Goal: Task Accomplishment & Management: Manage account settings

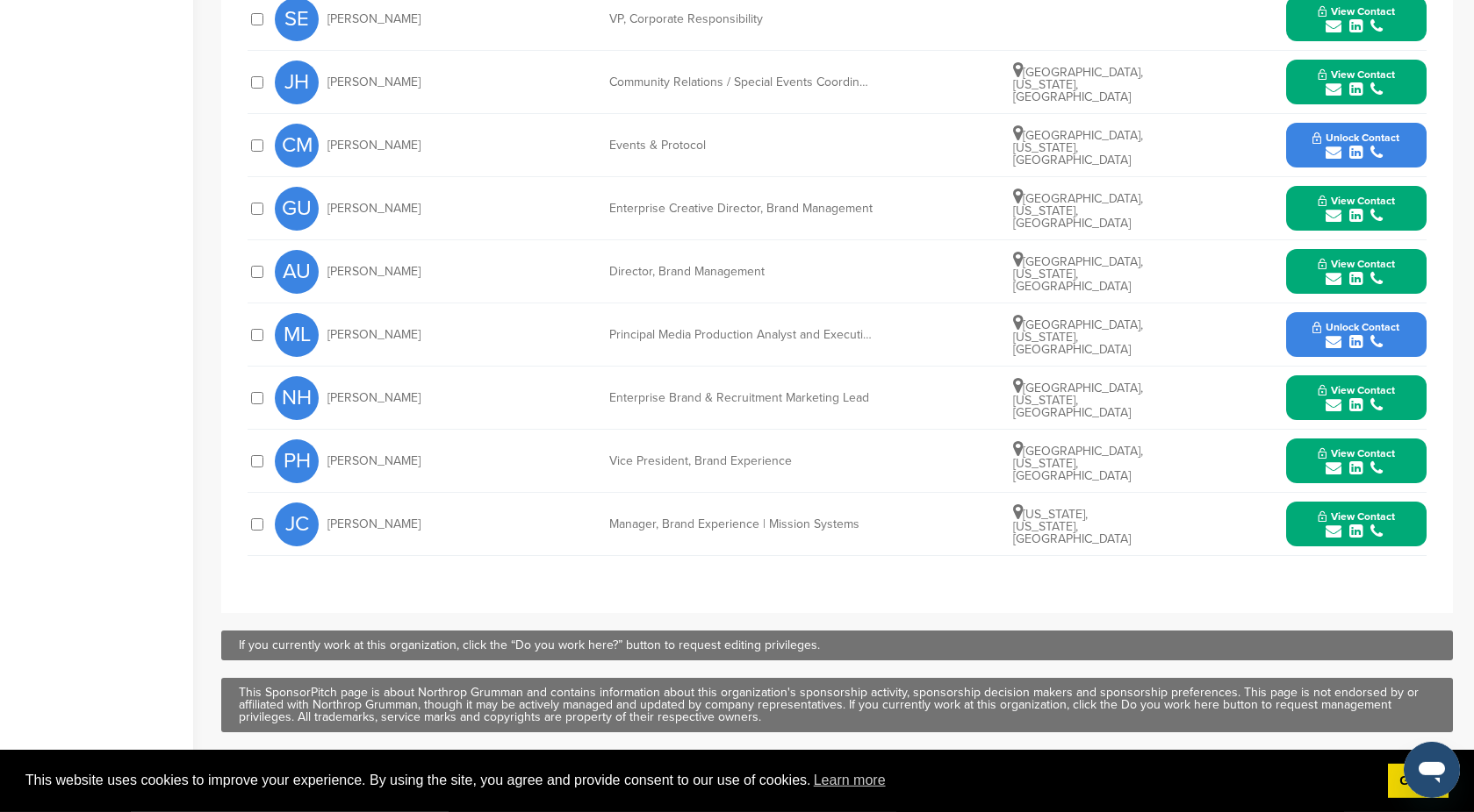
scroll to position [463, 0]
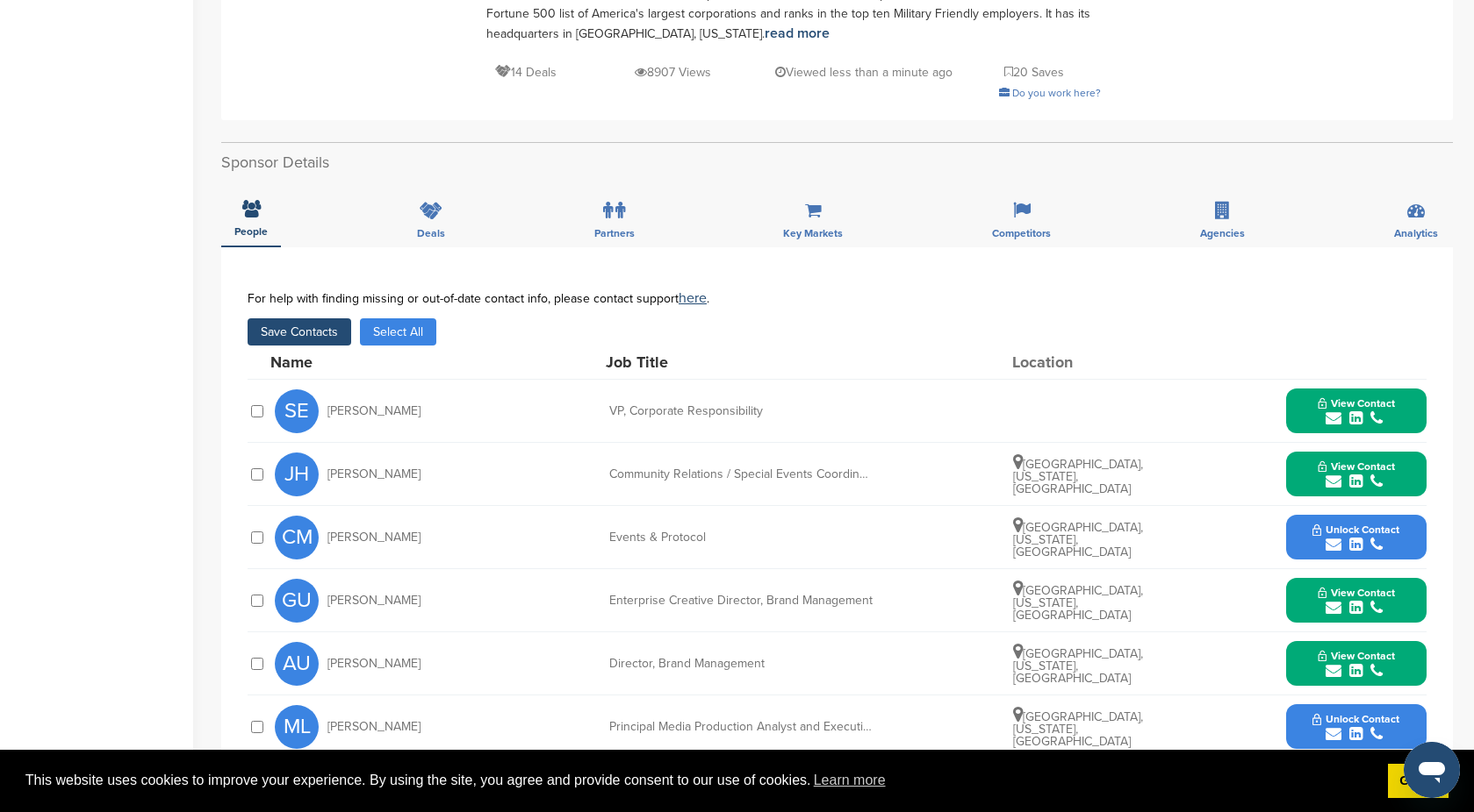
click at [308, 337] on button "Save Contacts" at bounding box center [299, 332] width 103 height 27
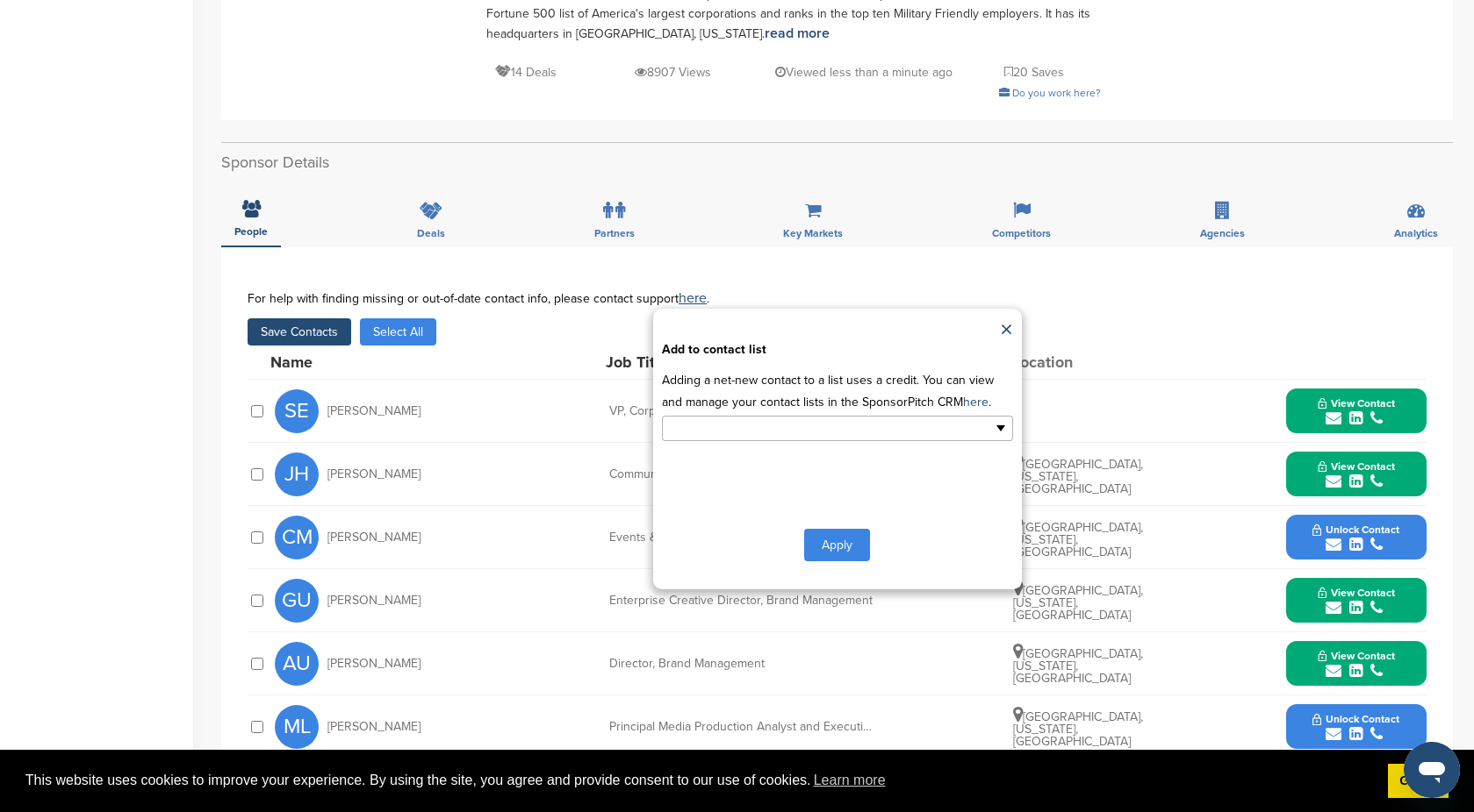
click at [768, 427] on input "text" at bounding box center [760, 428] width 184 height 20
click at [715, 460] on li "Default List" at bounding box center [837, 456] width 349 height 31
click at [842, 552] on button "Apply" at bounding box center [836, 548] width 66 height 33
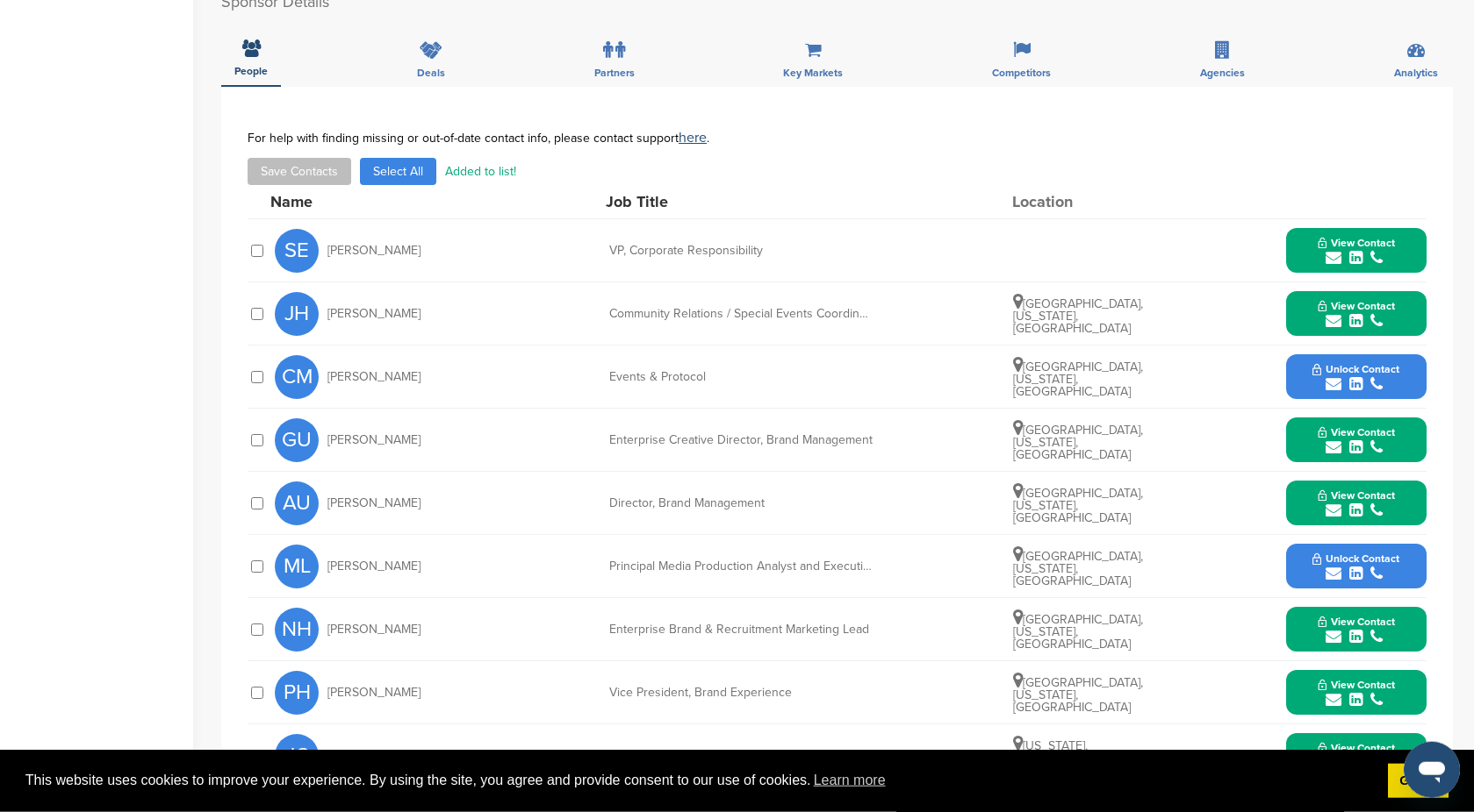
scroll to position [786, 0]
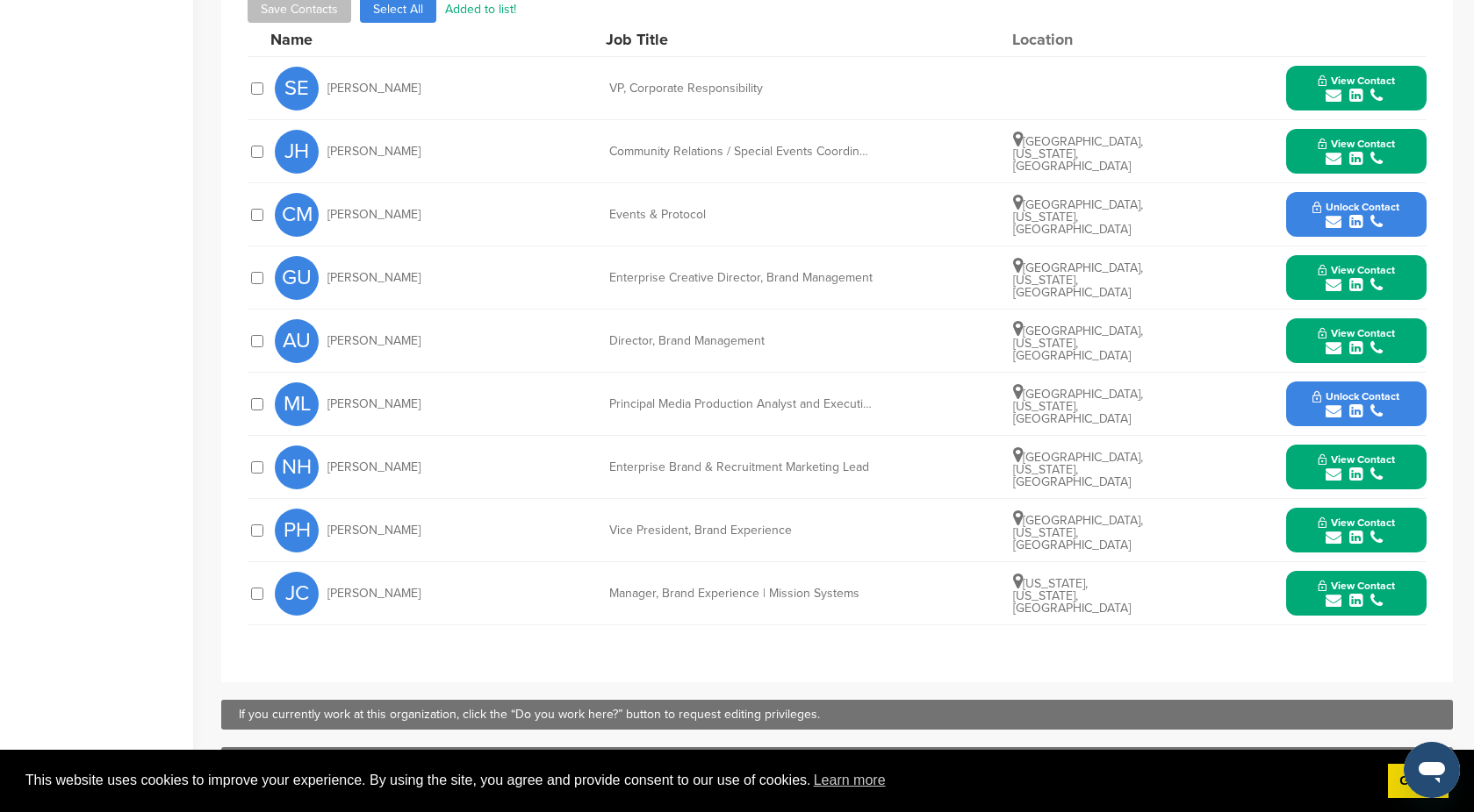
click at [1362, 585] on span "View Contact" at bounding box center [1356, 586] width 78 height 12
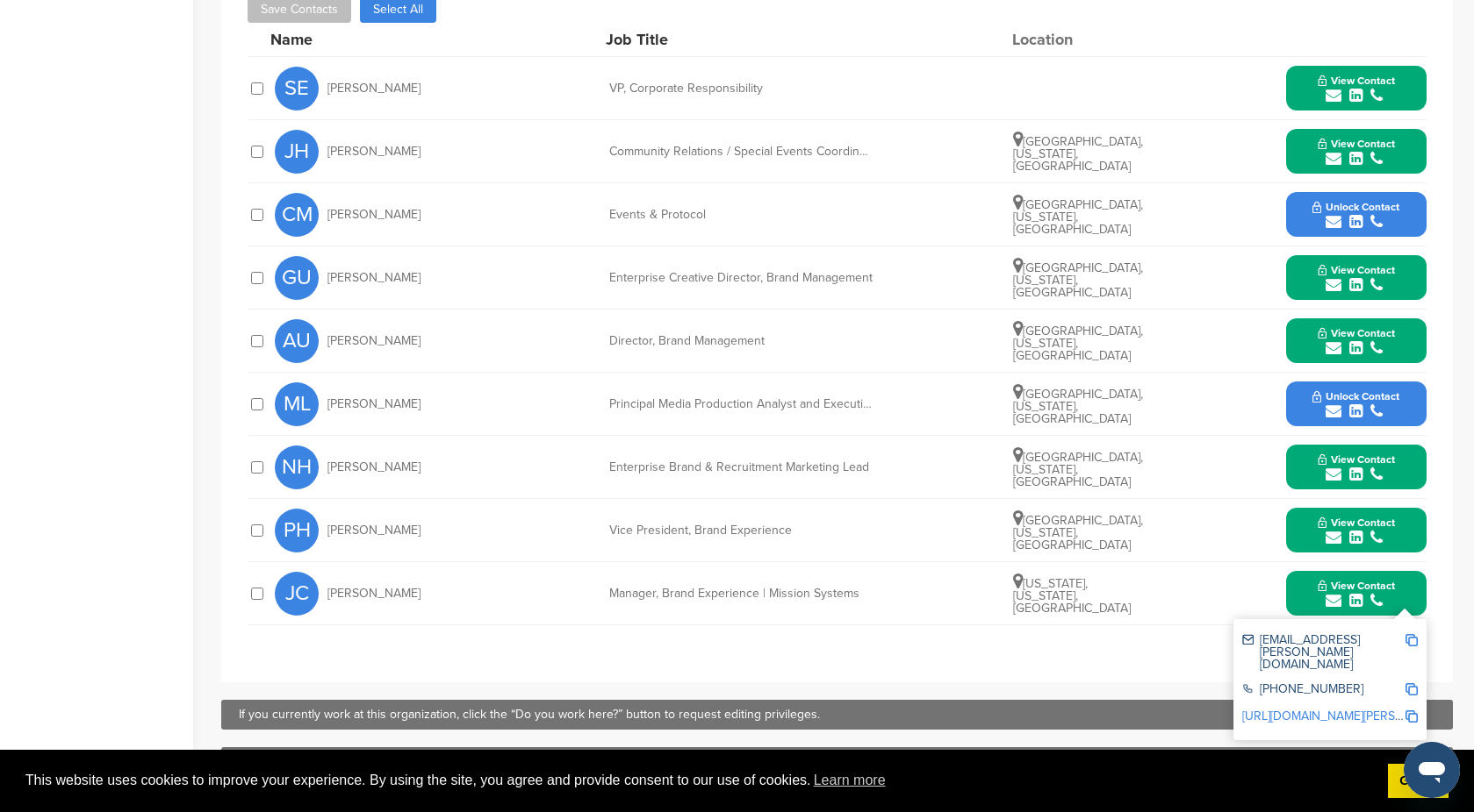
click at [1410, 644] on img at bounding box center [1411, 640] width 12 height 12
click at [1369, 539] on div "submit" at bounding box center [1356, 538] width 78 height 17
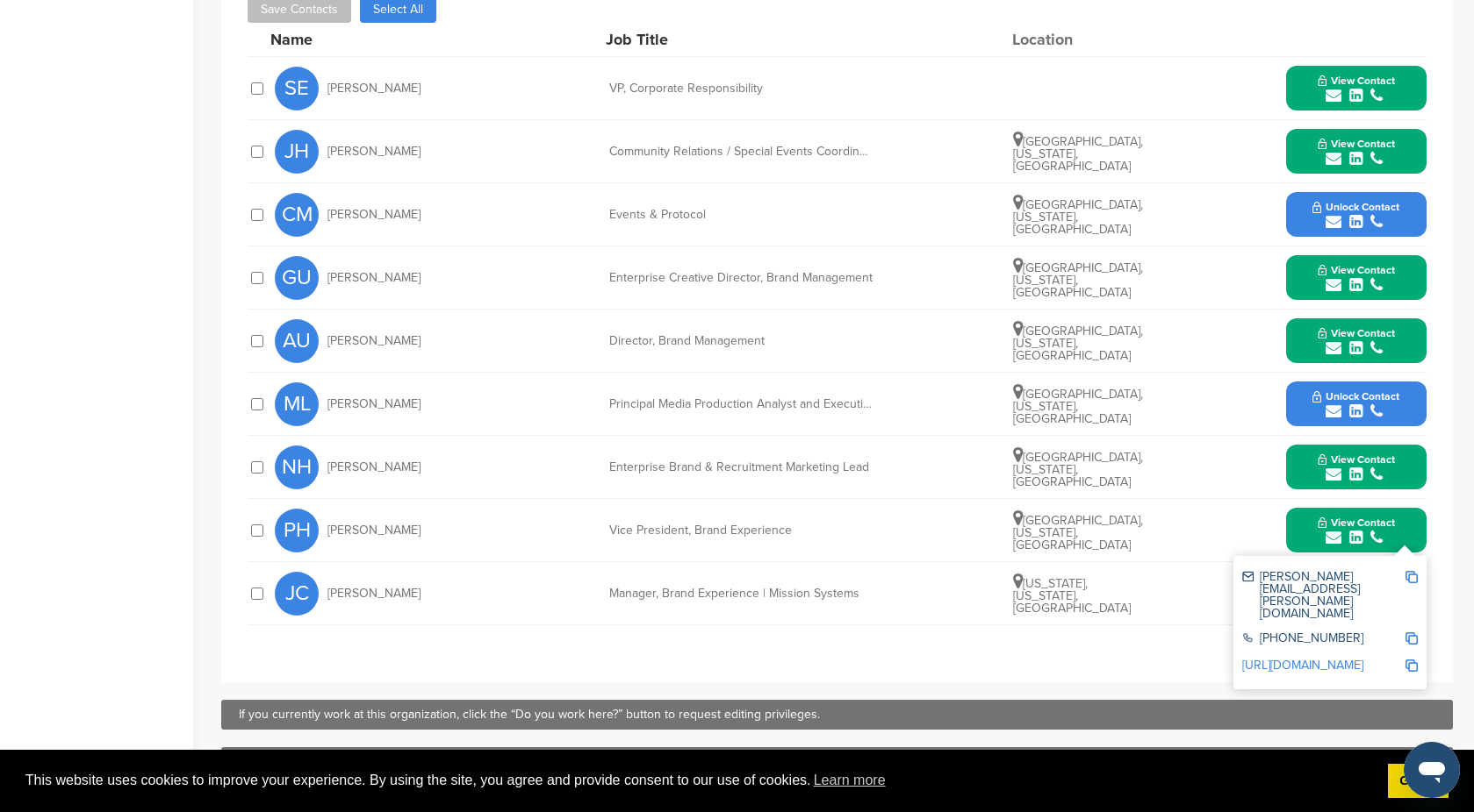
click at [1322, 584] on div "peter.haney@ngc.com" at bounding box center [1323, 596] width 162 height 49
click at [1418, 575] on div "peter.haney@ngc.com +1 703-280-2900 http://www.linkedin.com/in/pete-haney-35976…" at bounding box center [1329, 622] width 193 height 133
click at [1412, 577] on img at bounding box center [1411, 577] width 12 height 12
click at [1388, 346] on div "submit" at bounding box center [1356, 348] width 78 height 17
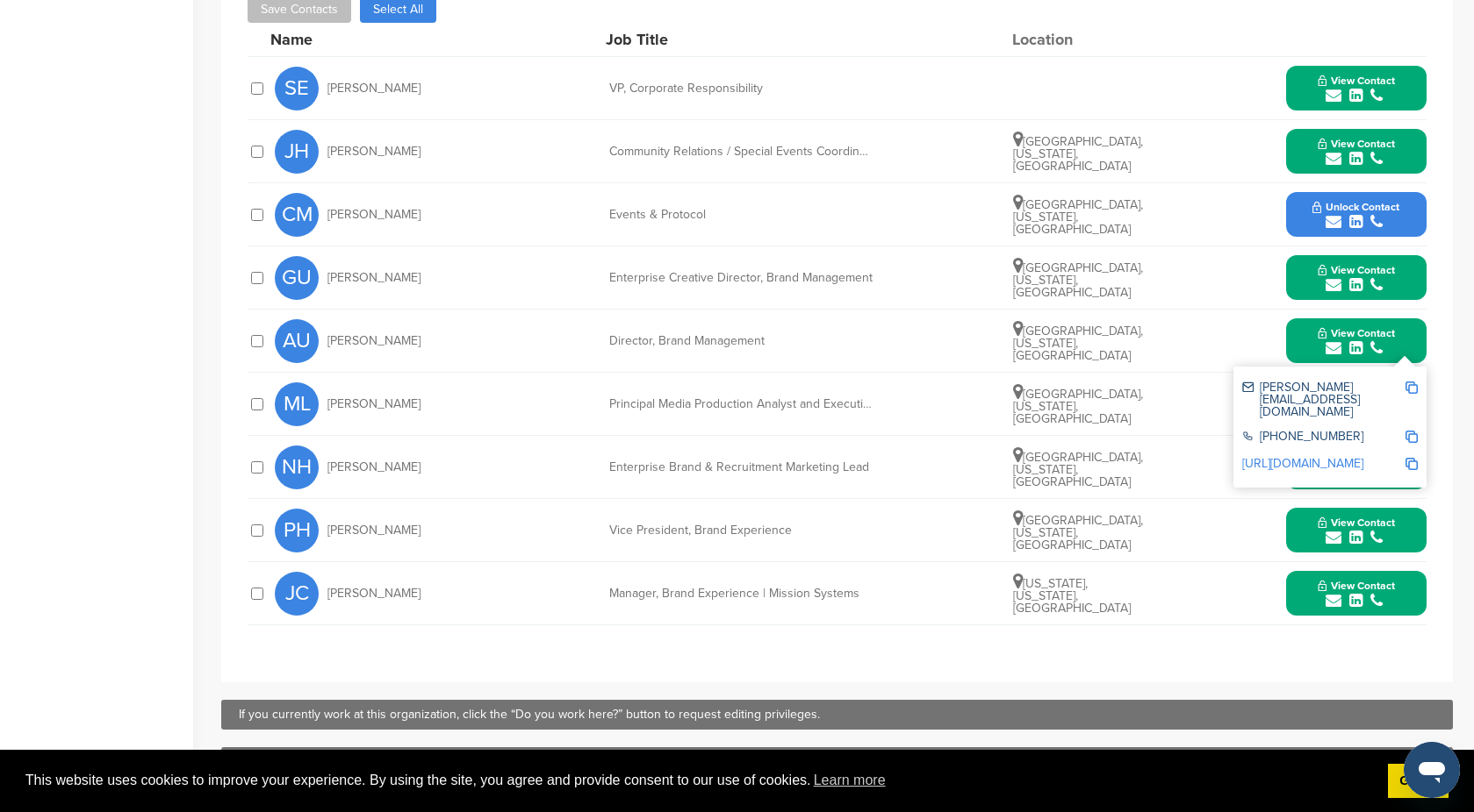
click at [1413, 390] on img at bounding box center [1411, 388] width 12 height 12
click at [1405, 291] on button "View Contact" at bounding box center [1356, 279] width 119 height 53
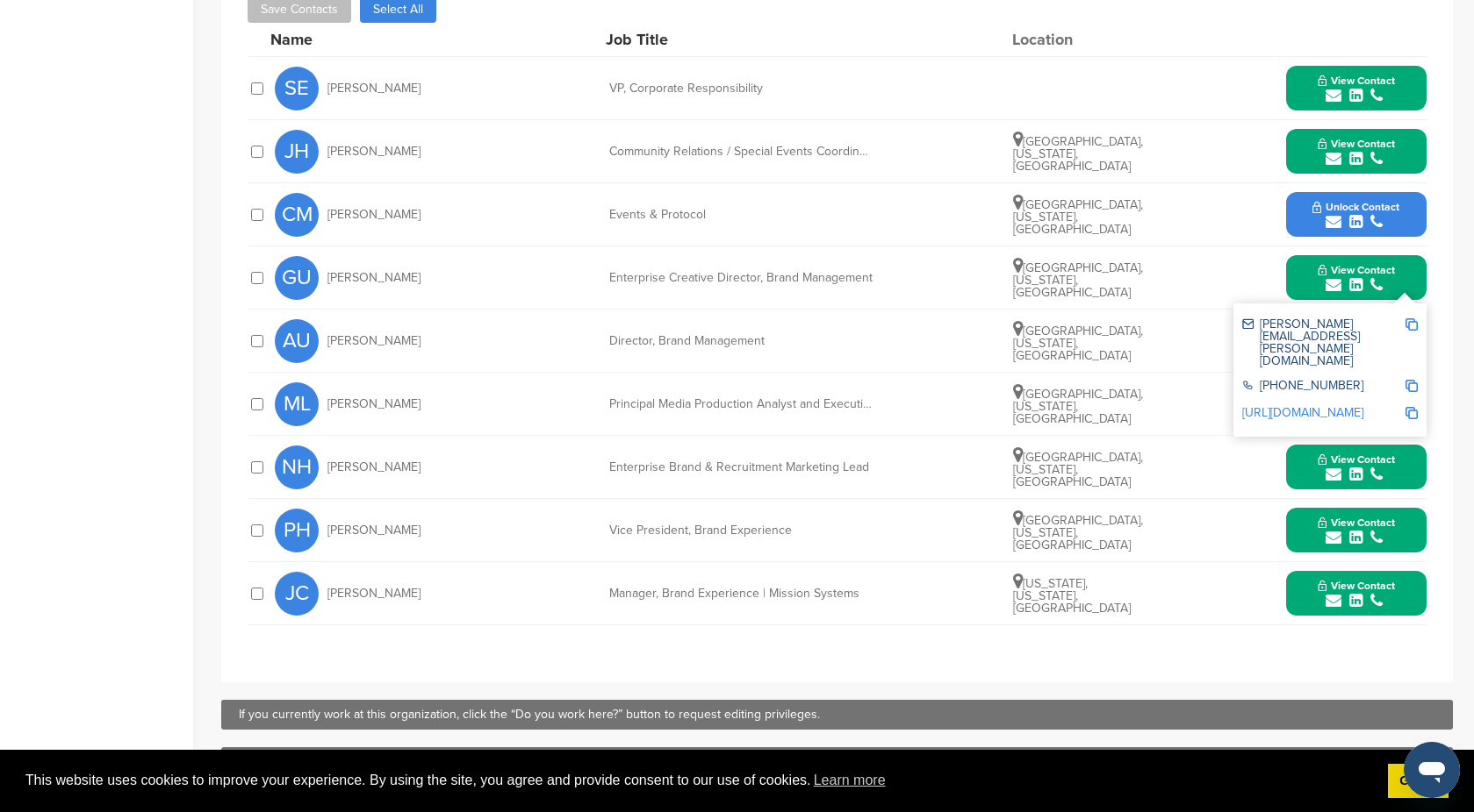
click at [1414, 327] on img at bounding box center [1411, 324] width 12 height 12
click at [1363, 154] on div "submit" at bounding box center [1356, 159] width 78 height 17
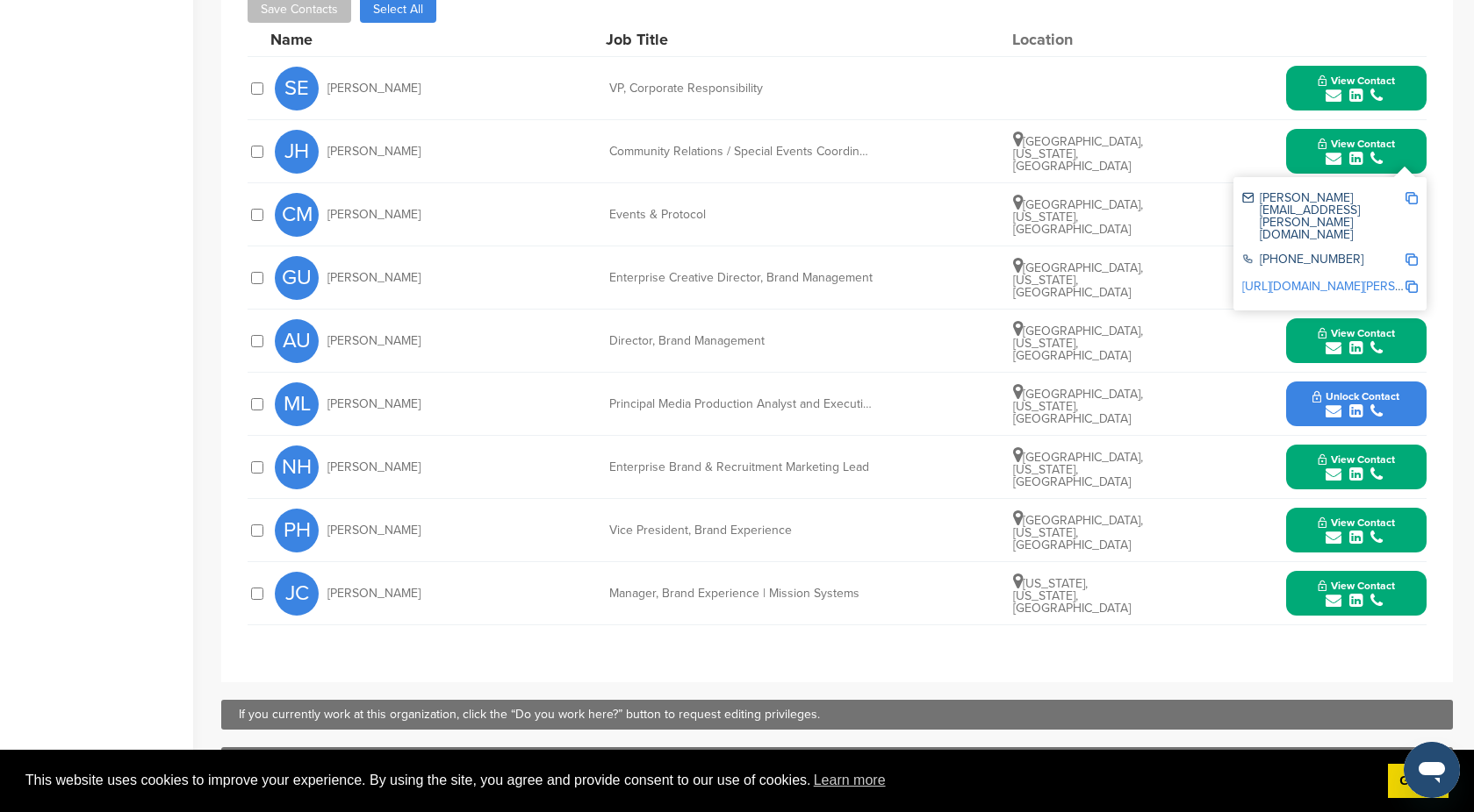
click at [1416, 200] on img at bounding box center [1411, 198] width 12 height 12
click at [1403, 87] on button "View Contact" at bounding box center [1356, 89] width 119 height 53
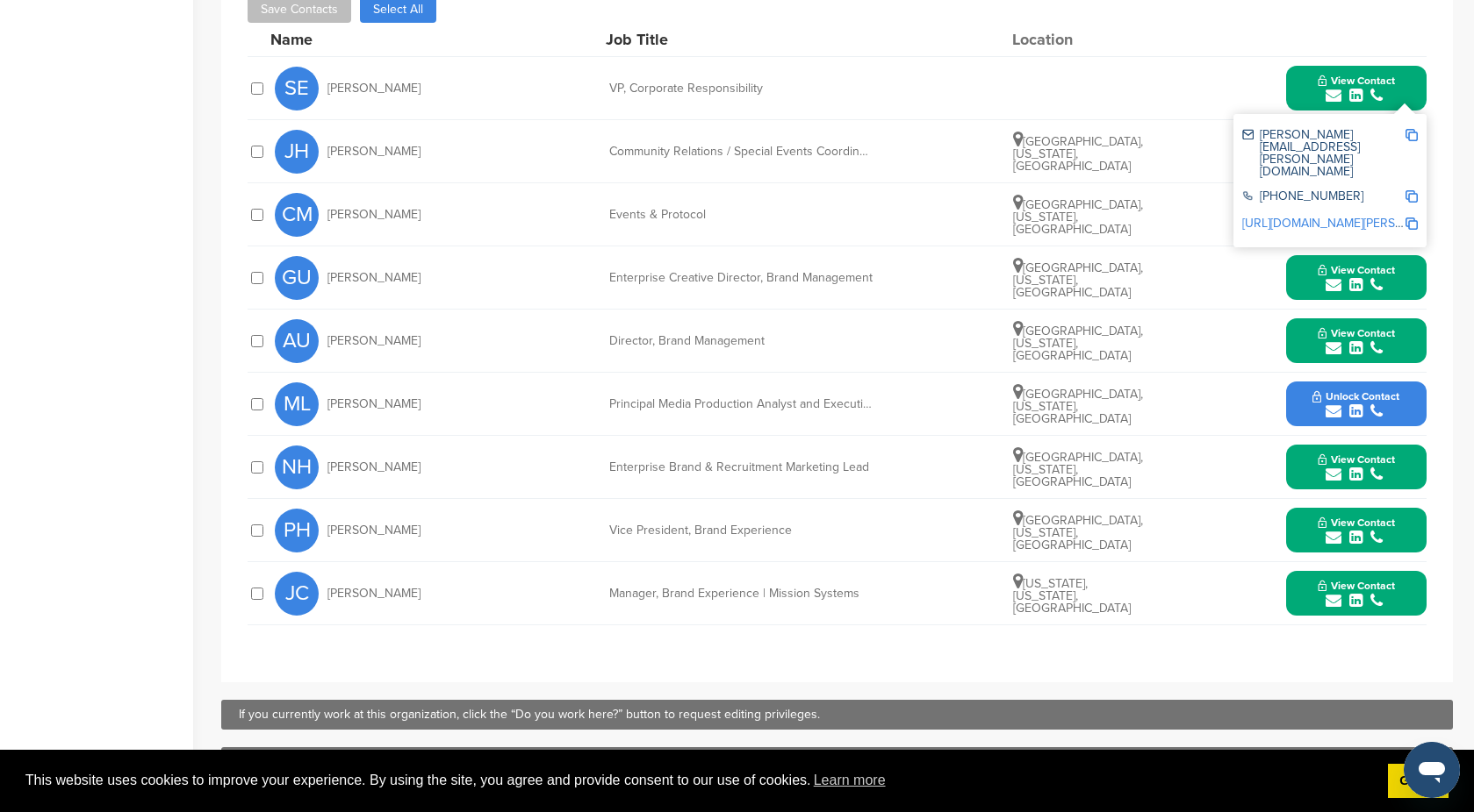
click at [1425, 140] on div "sandra.evers-manly@ngc.com 310-201-3323 https://www.linkedin.com/in/sandra-ever…" at bounding box center [1329, 180] width 193 height 133
click at [1414, 138] on img at bounding box center [1411, 135] width 12 height 12
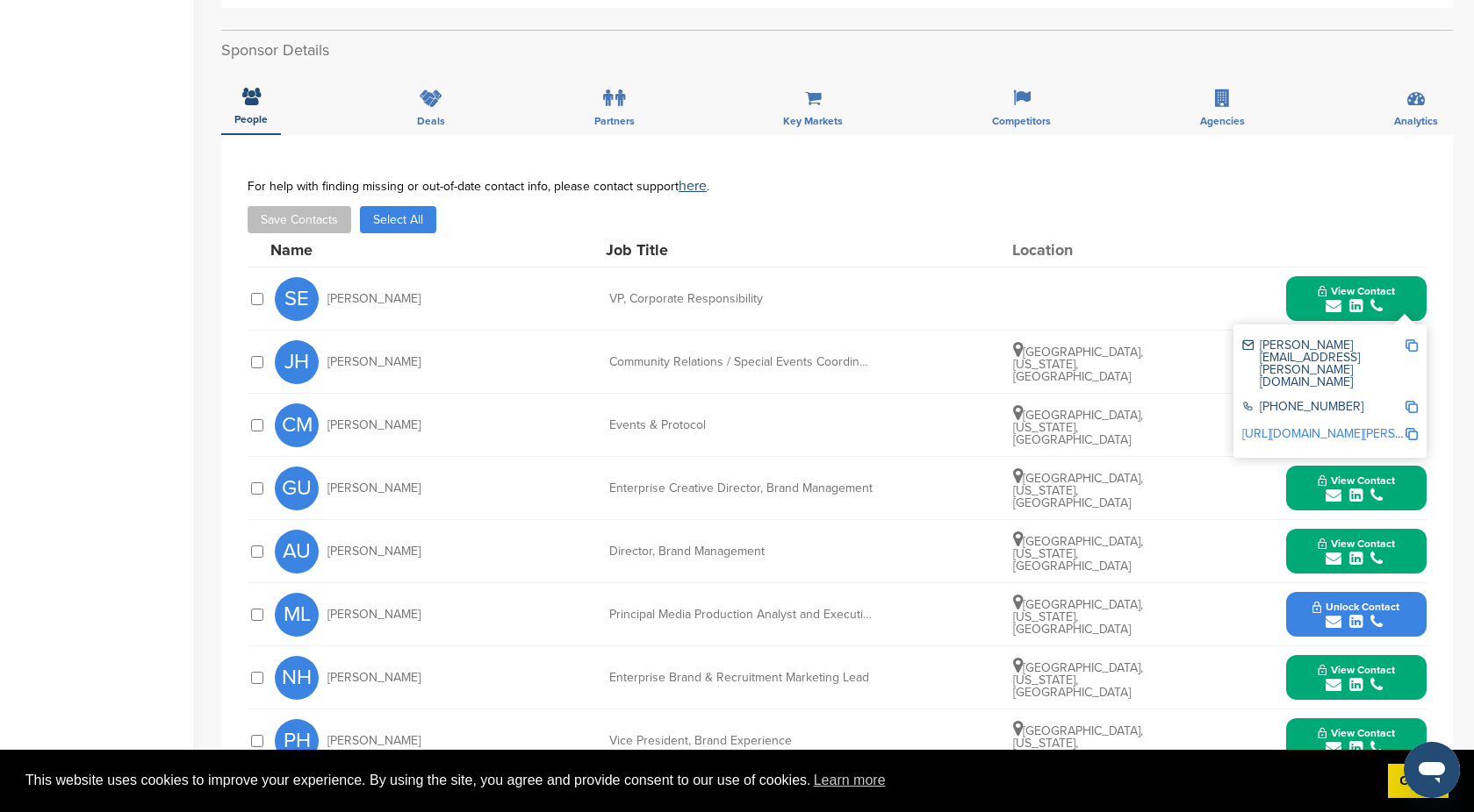
scroll to position [0, 0]
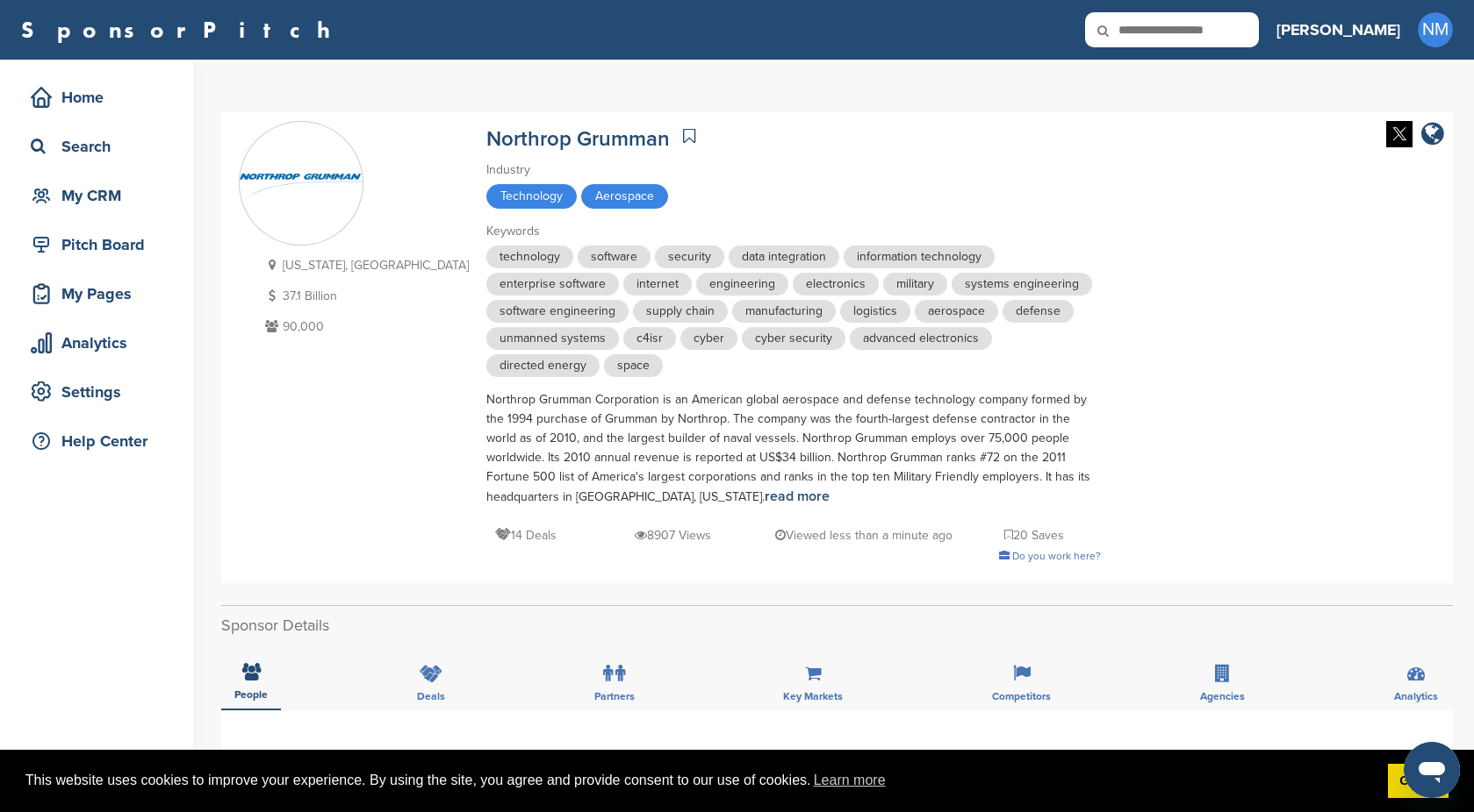
click at [1259, 37] on input "text" at bounding box center [1171, 30] width 174 height 35
type input "**********"
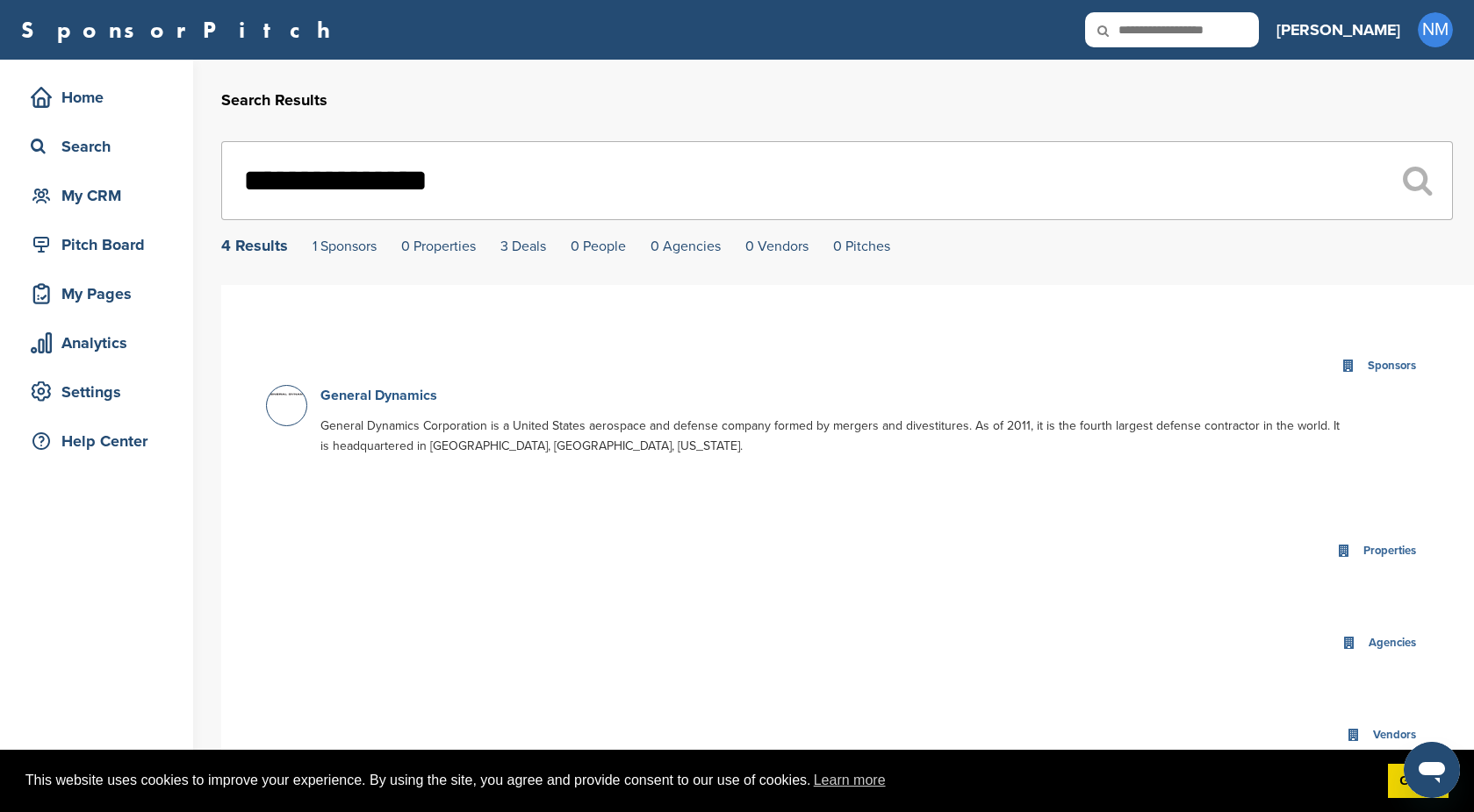
click at [405, 403] on link "General Dynamics" at bounding box center [378, 396] width 116 height 18
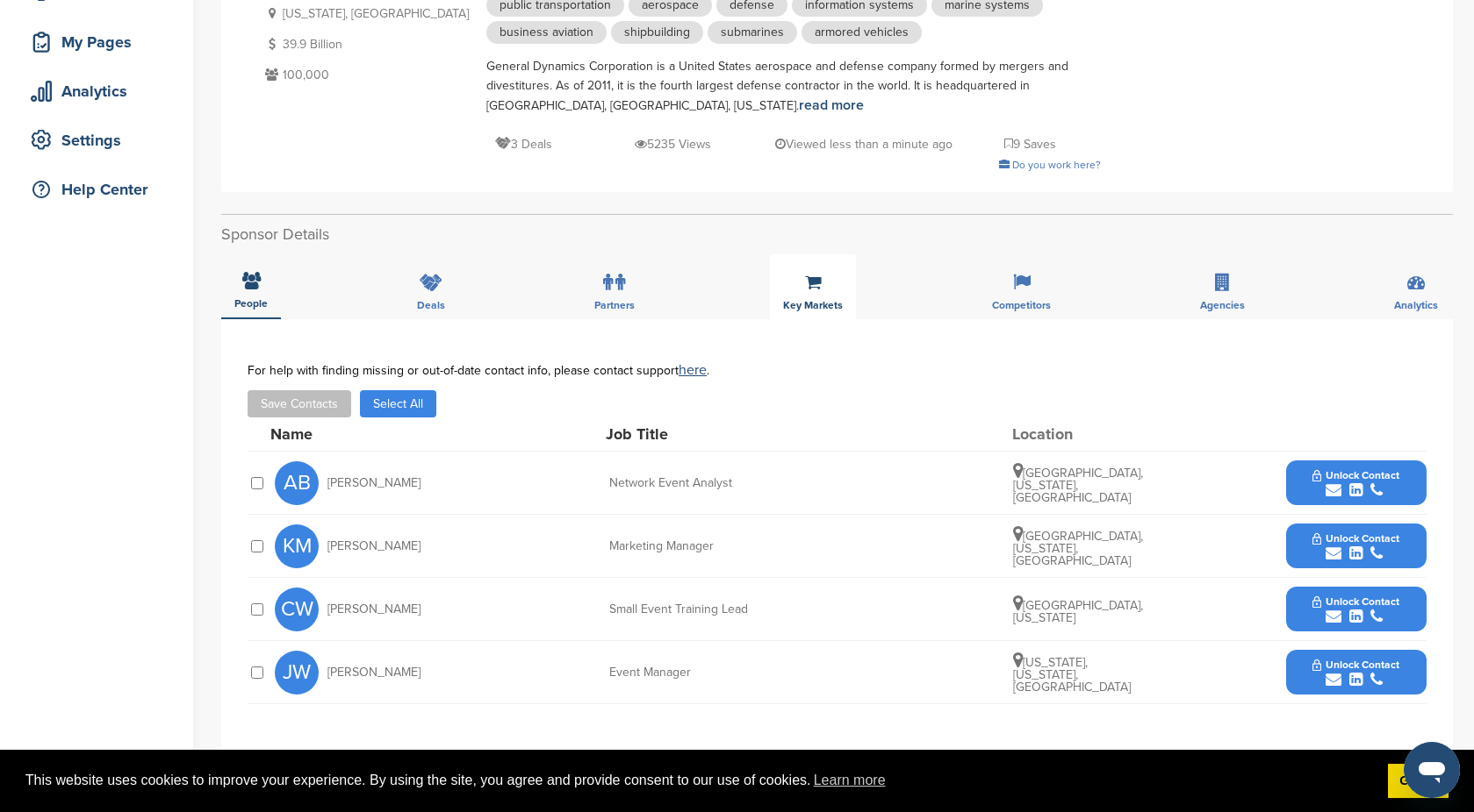
scroll to position [239, 0]
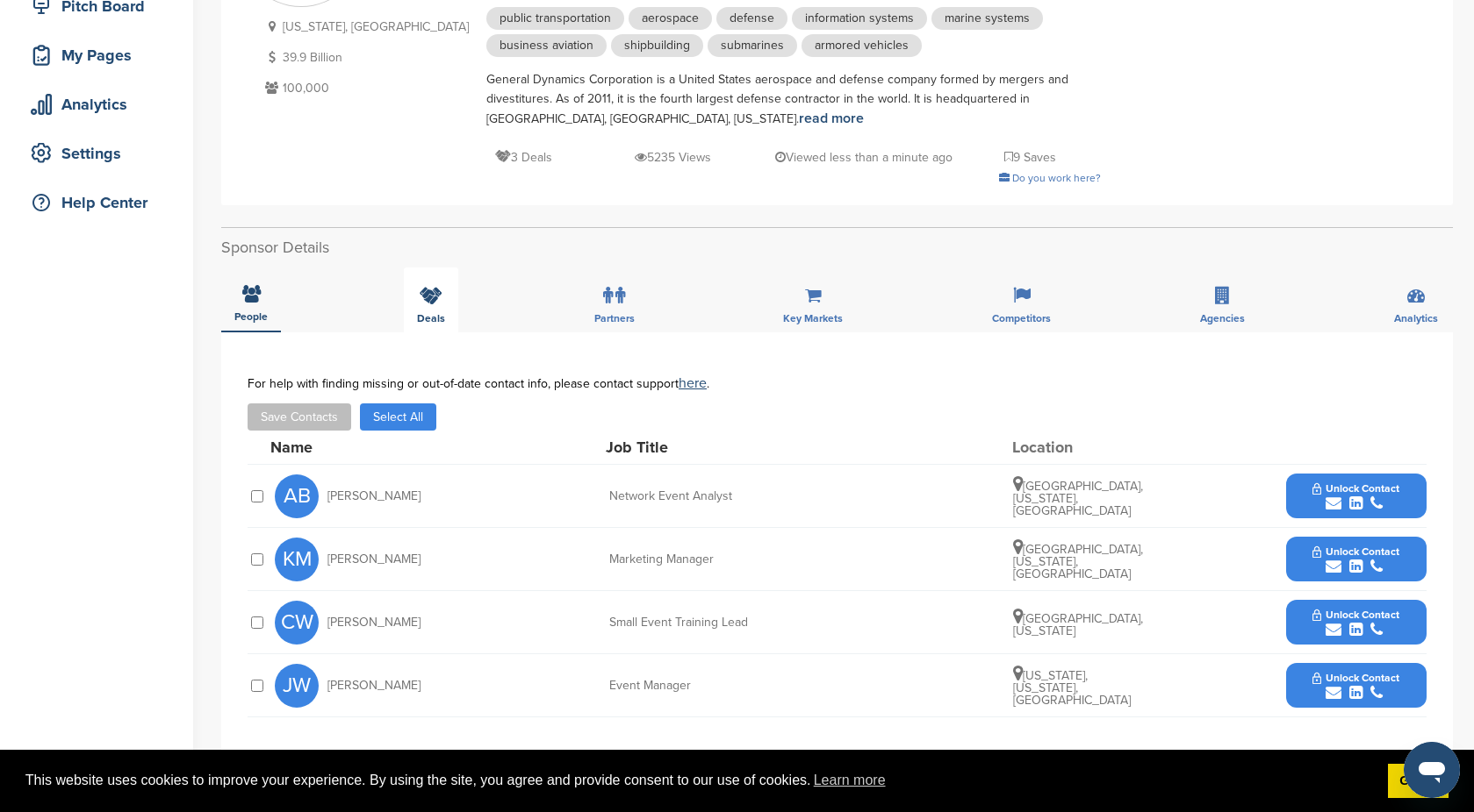
click at [430, 302] on icon at bounding box center [431, 295] width 23 height 18
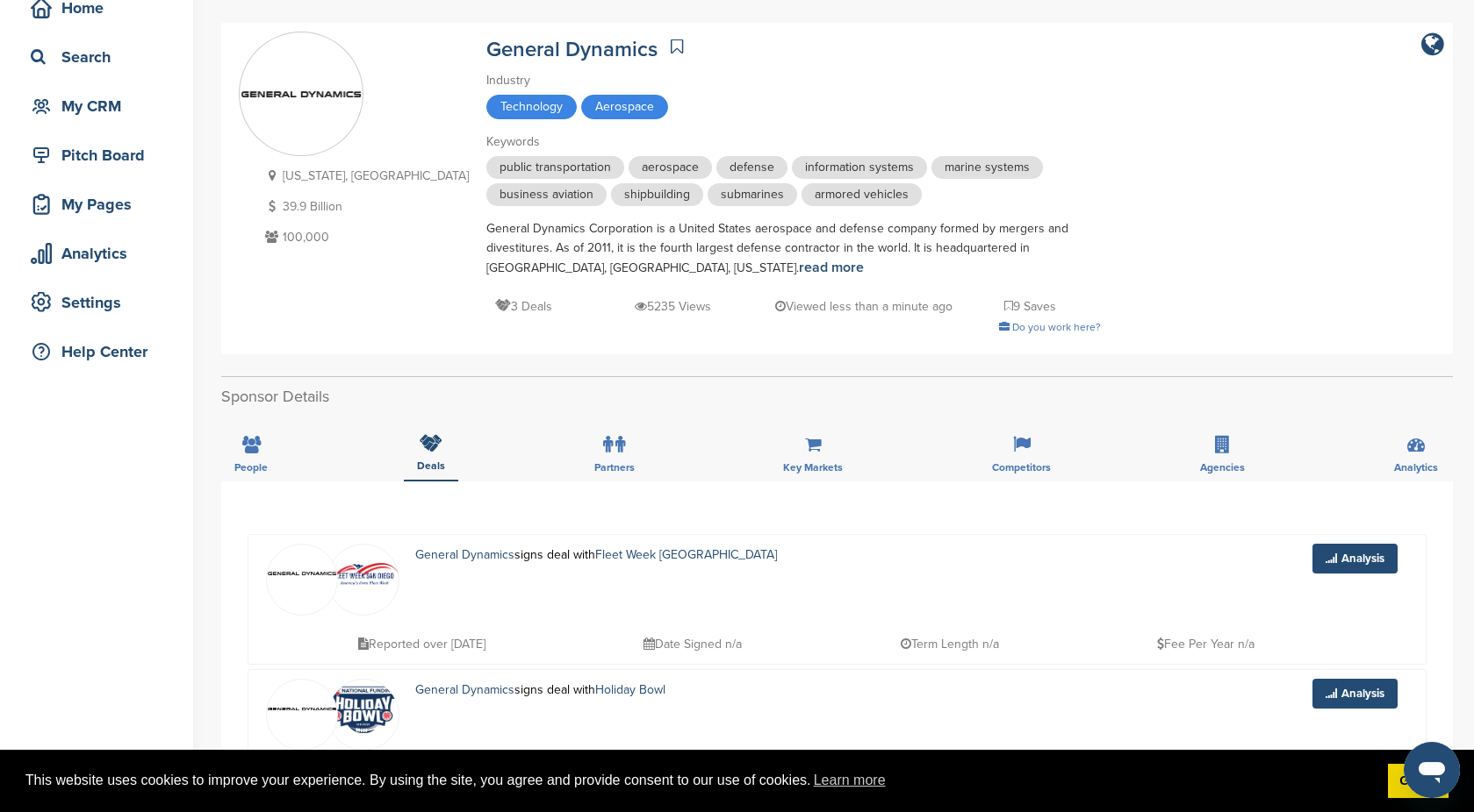
scroll to position [85, 0]
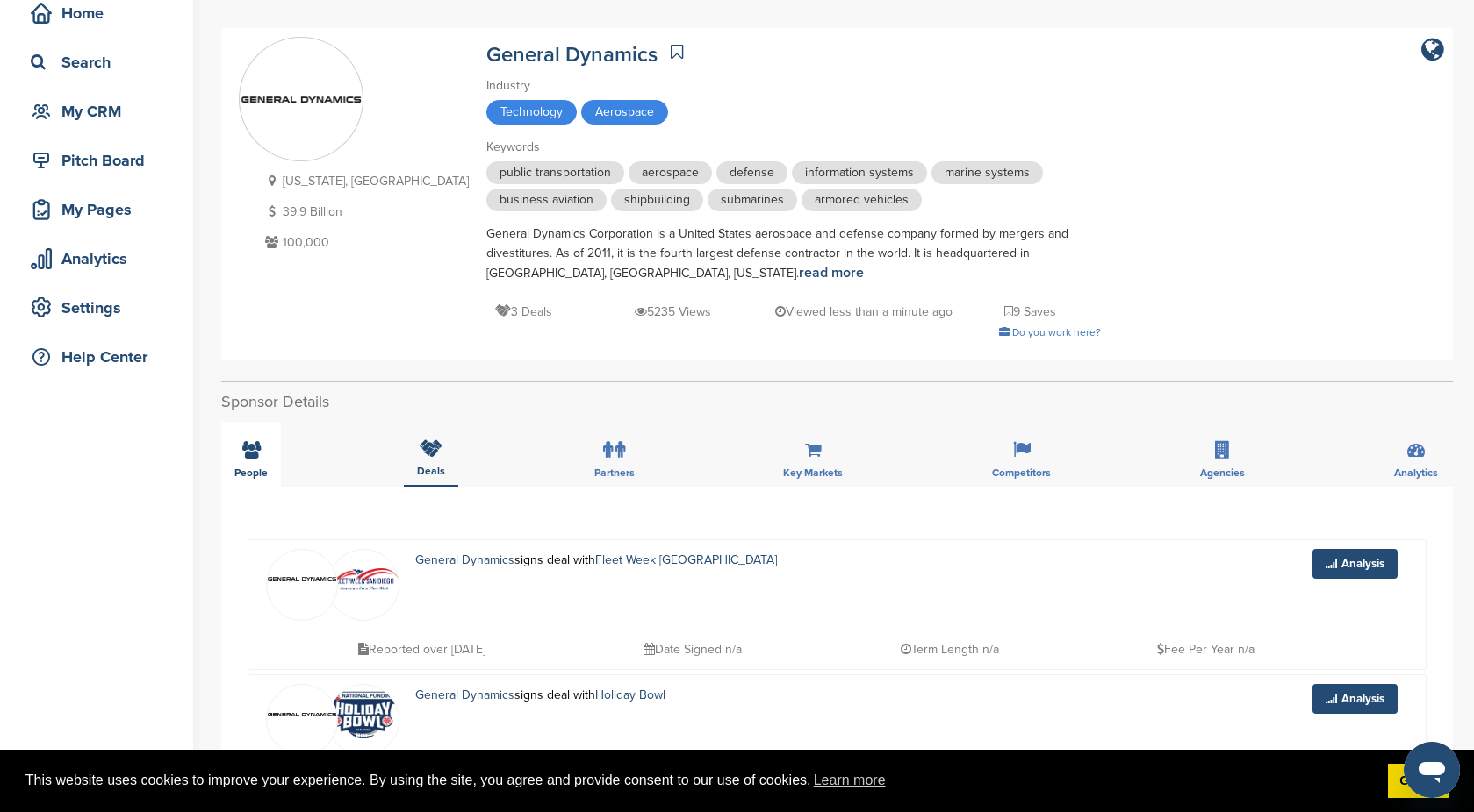
click at [266, 457] on div "People" at bounding box center [251, 455] width 60 height 65
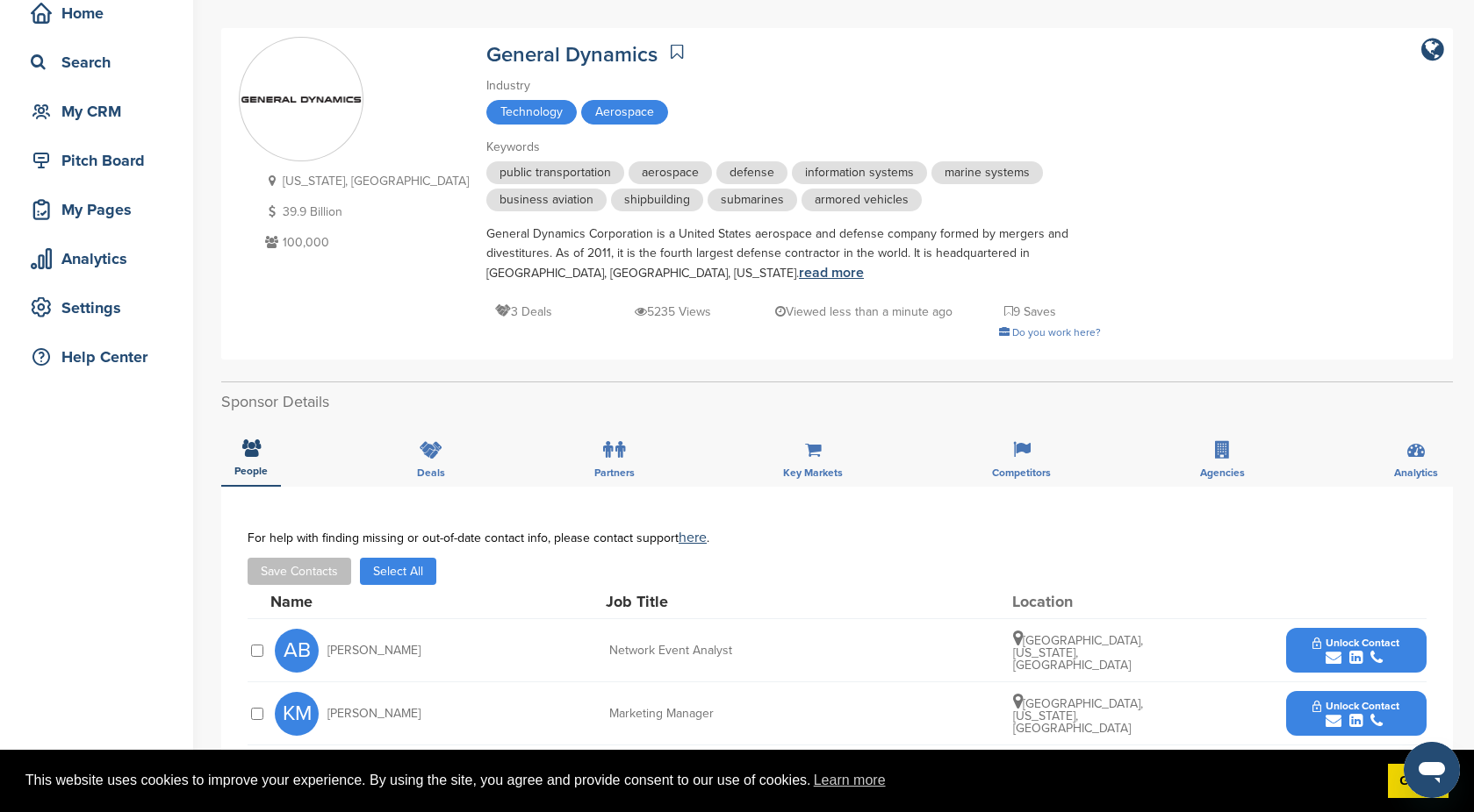
click at [798, 276] on link "read more" at bounding box center [831, 272] width 65 height 18
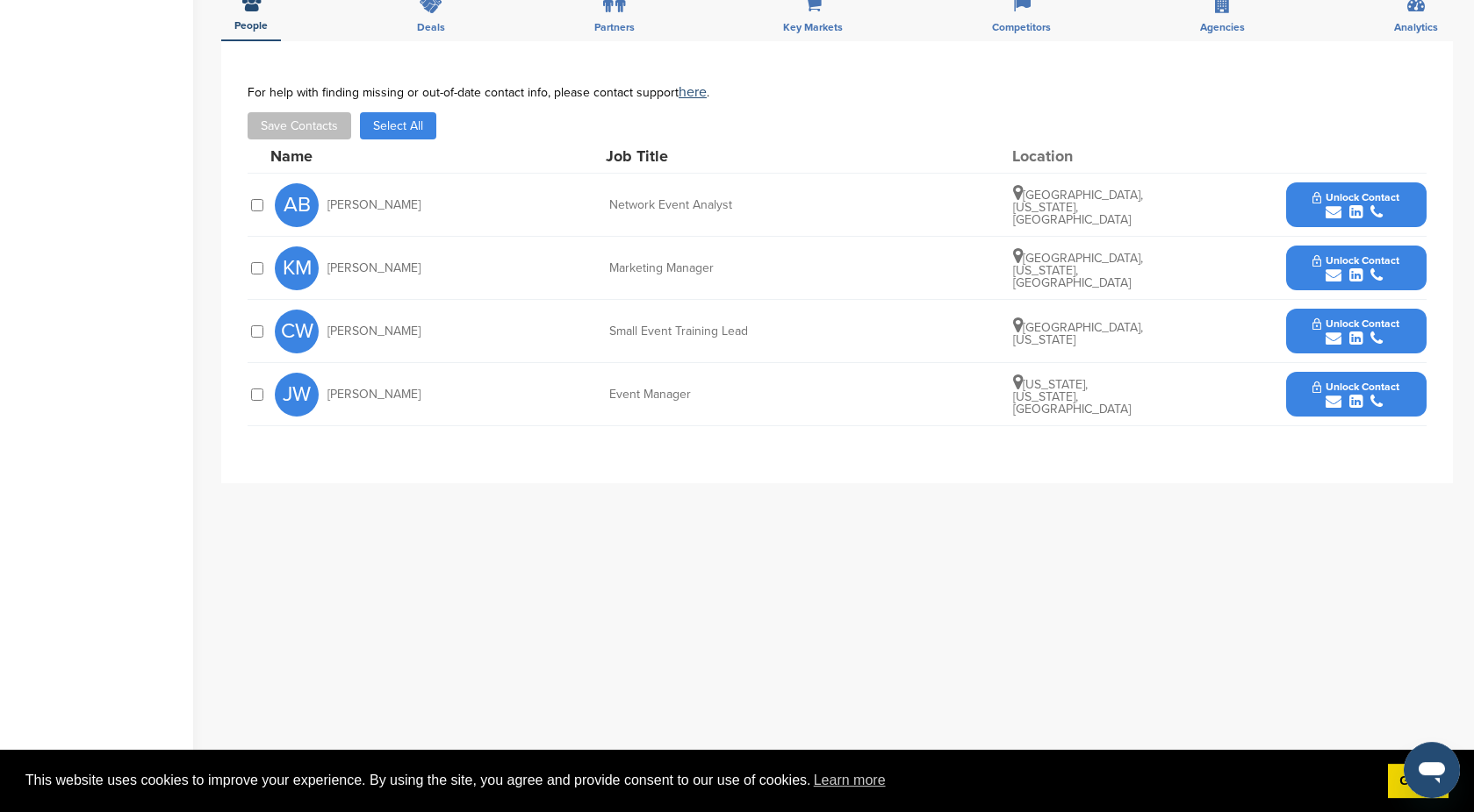
scroll to position [519, 0]
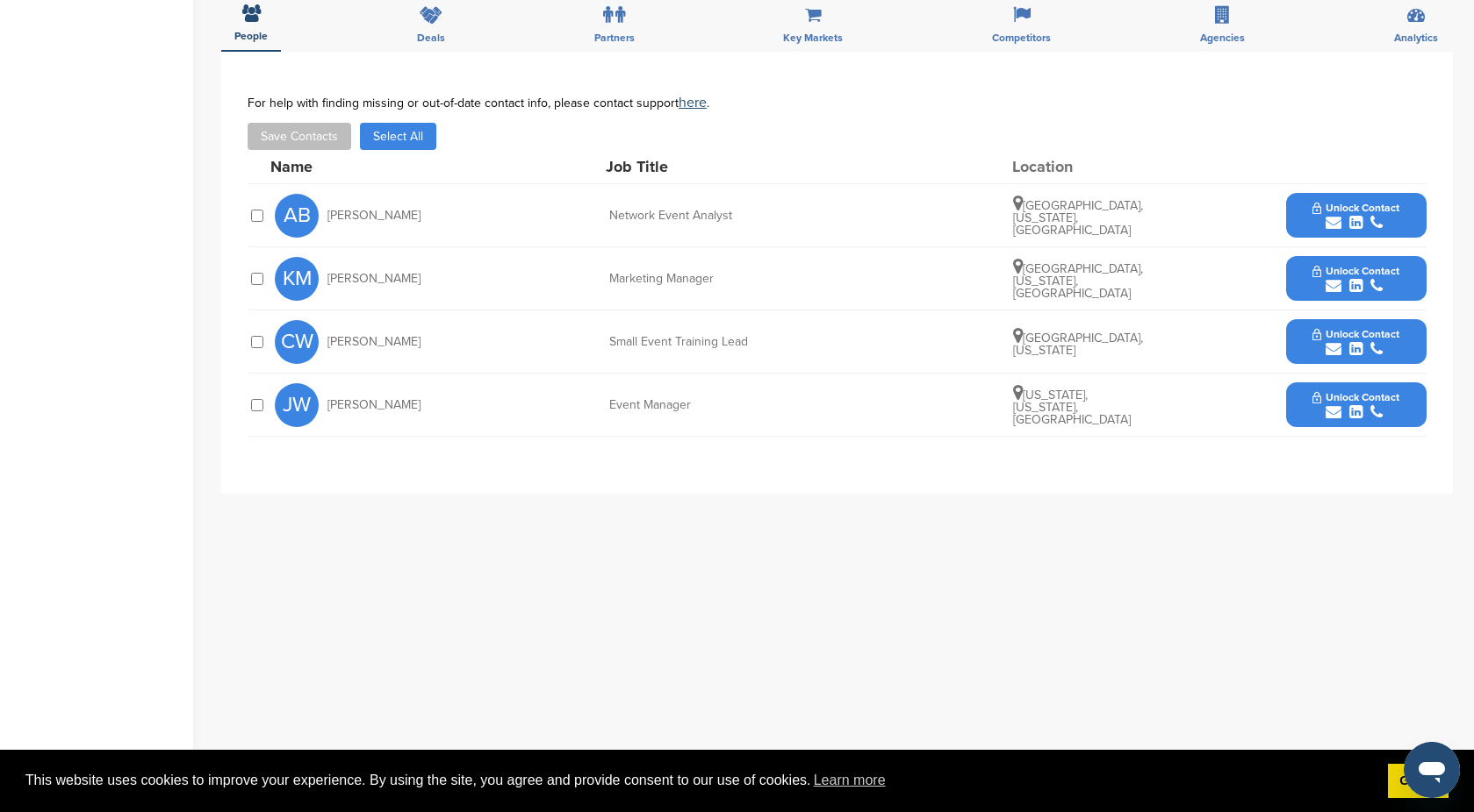
click at [1384, 413] on div "submit" at bounding box center [1355, 413] width 87 height 17
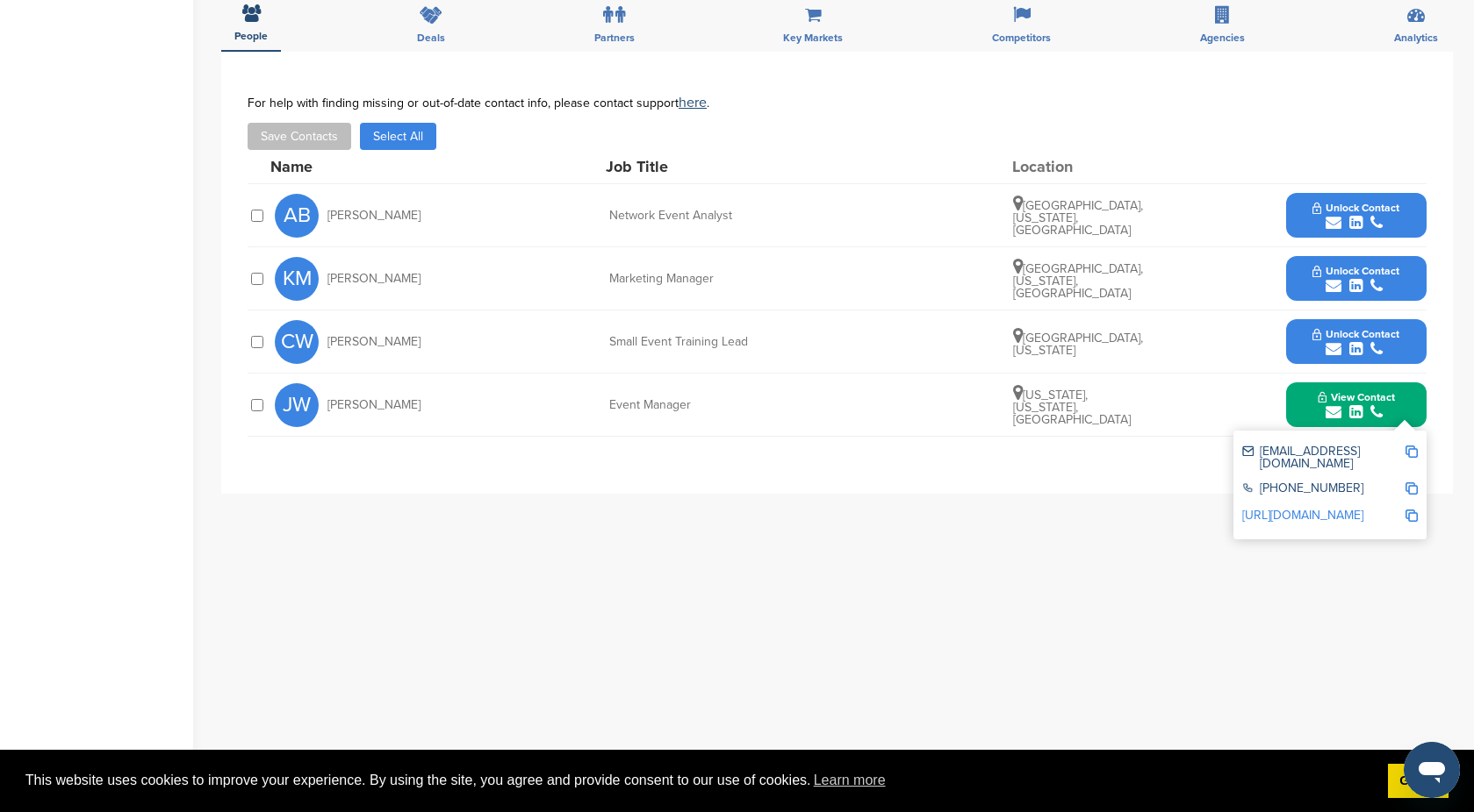
click at [1383, 351] on div "submit" at bounding box center [1355, 349] width 87 height 17
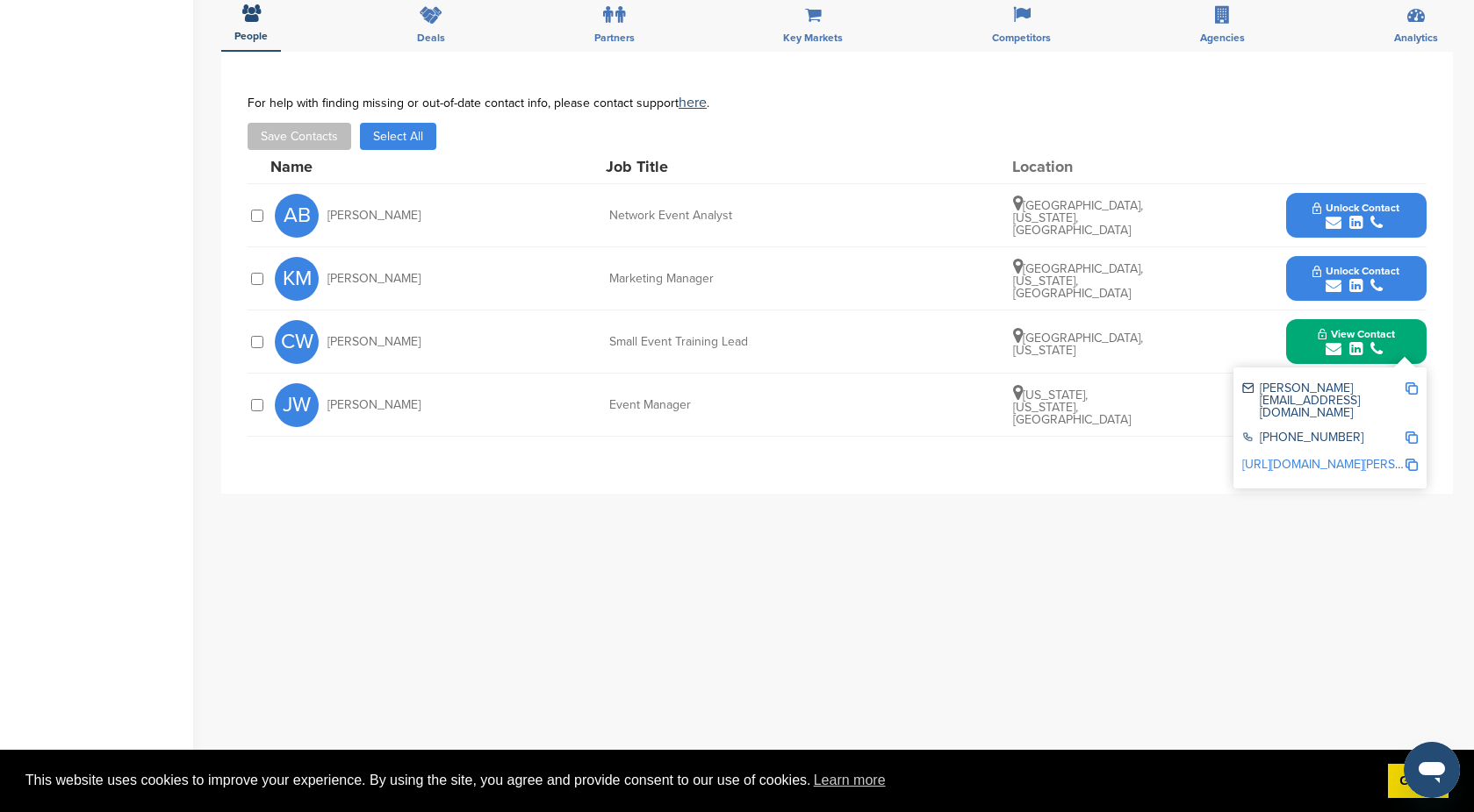
click at [1386, 287] on div "submit" at bounding box center [1355, 286] width 87 height 17
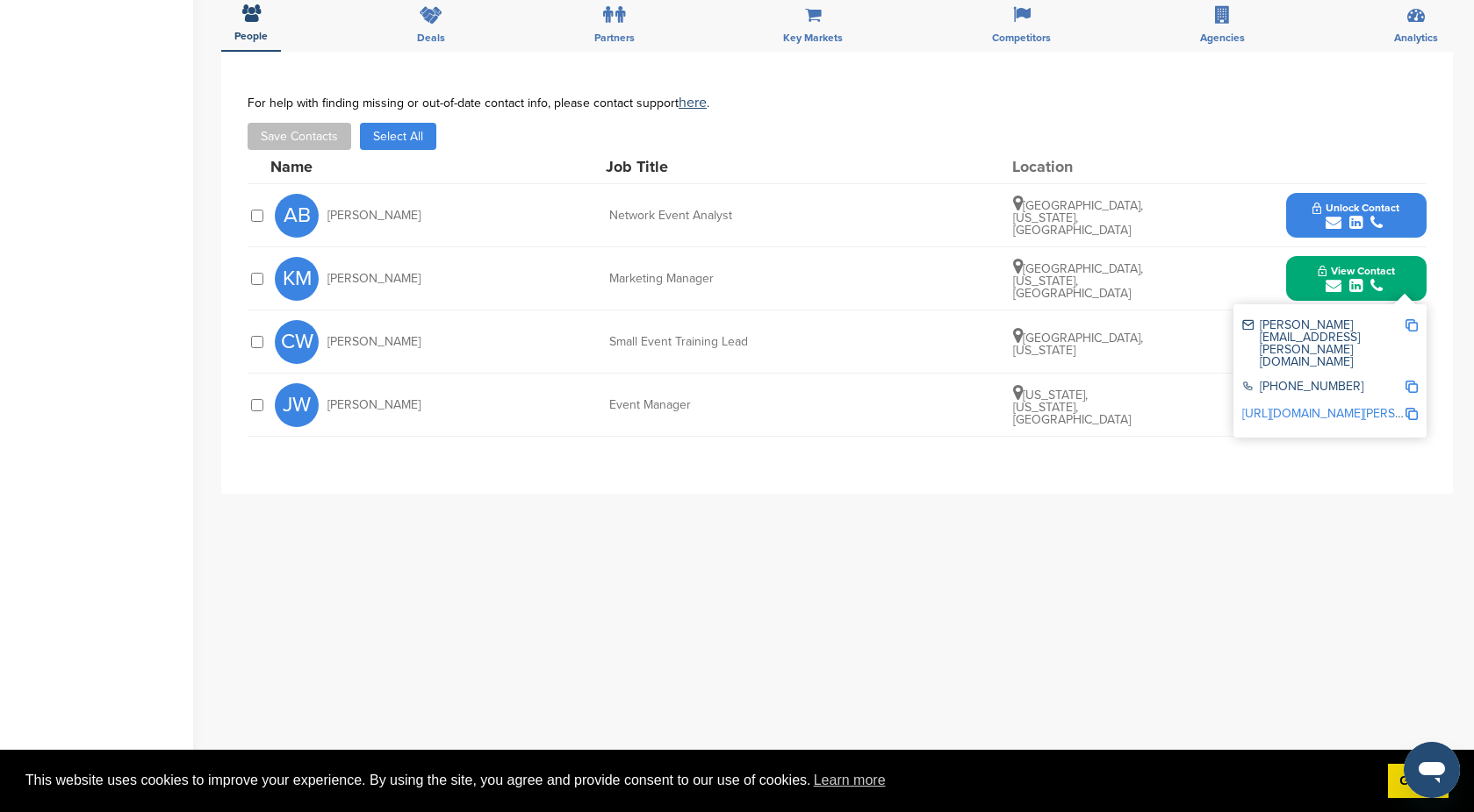
click at [1380, 216] on icon "submit" at bounding box center [1376, 223] width 12 height 16
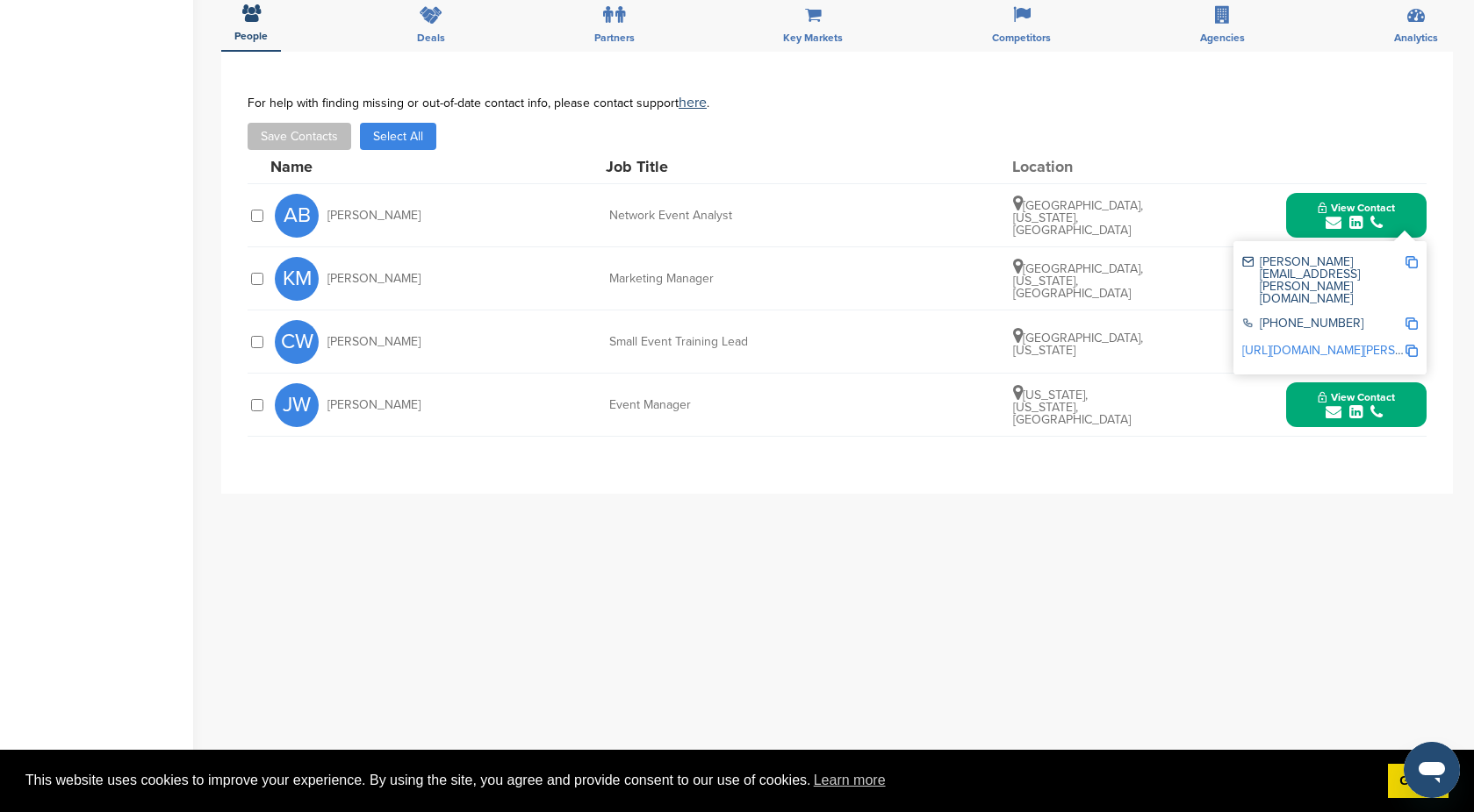
click at [266, 215] on div "AB Allen Baker Network Event Analyst Tucson, Arizona, United States View Contac…" at bounding box center [837, 216] width 1178 height 63
click at [322, 139] on button "Save Contacts" at bounding box center [299, 136] width 103 height 27
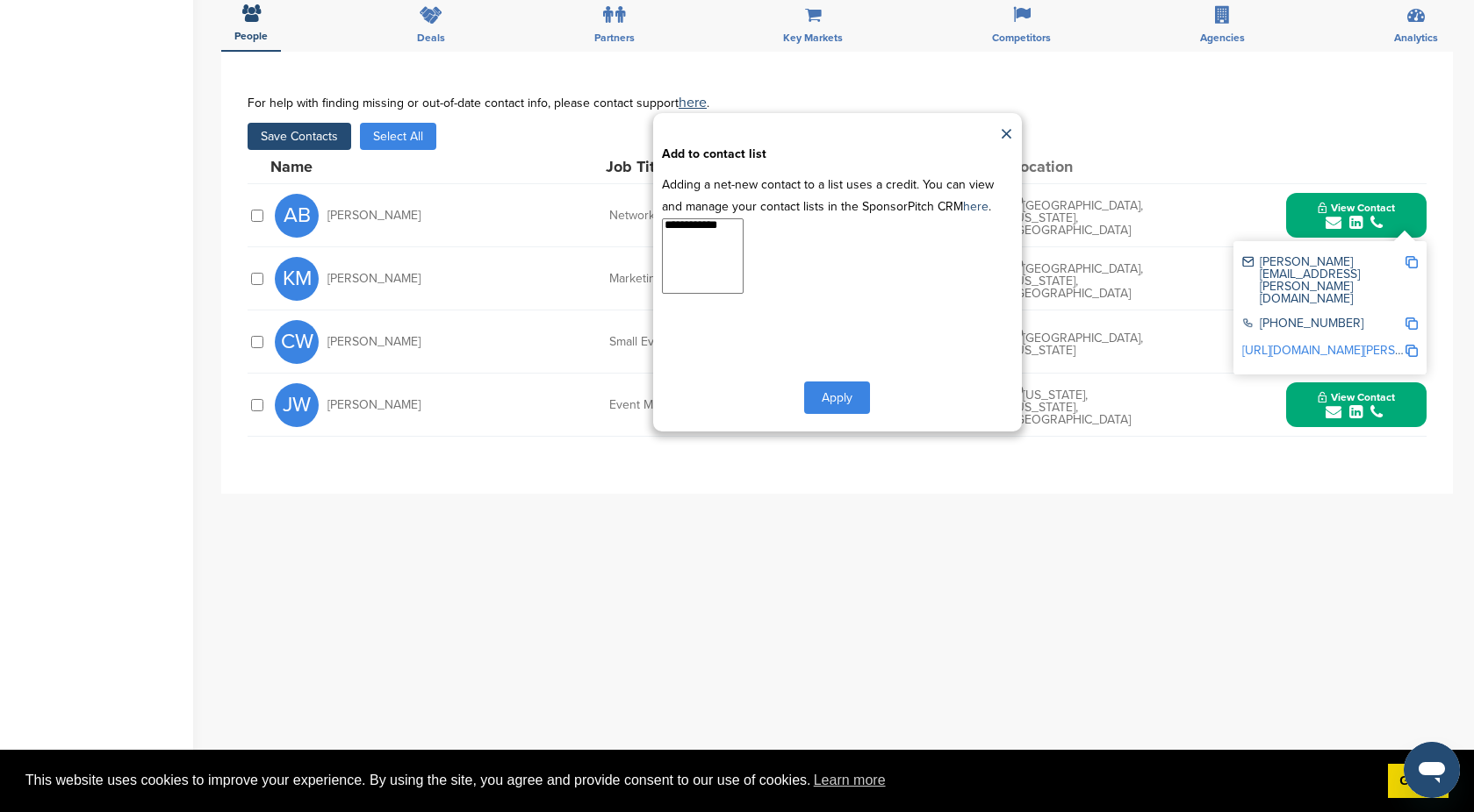
select select "**********"
click at [702, 229] on option "**********" at bounding box center [697, 228] width 70 height 18
click at [830, 394] on button "Apply" at bounding box center [836, 398] width 66 height 33
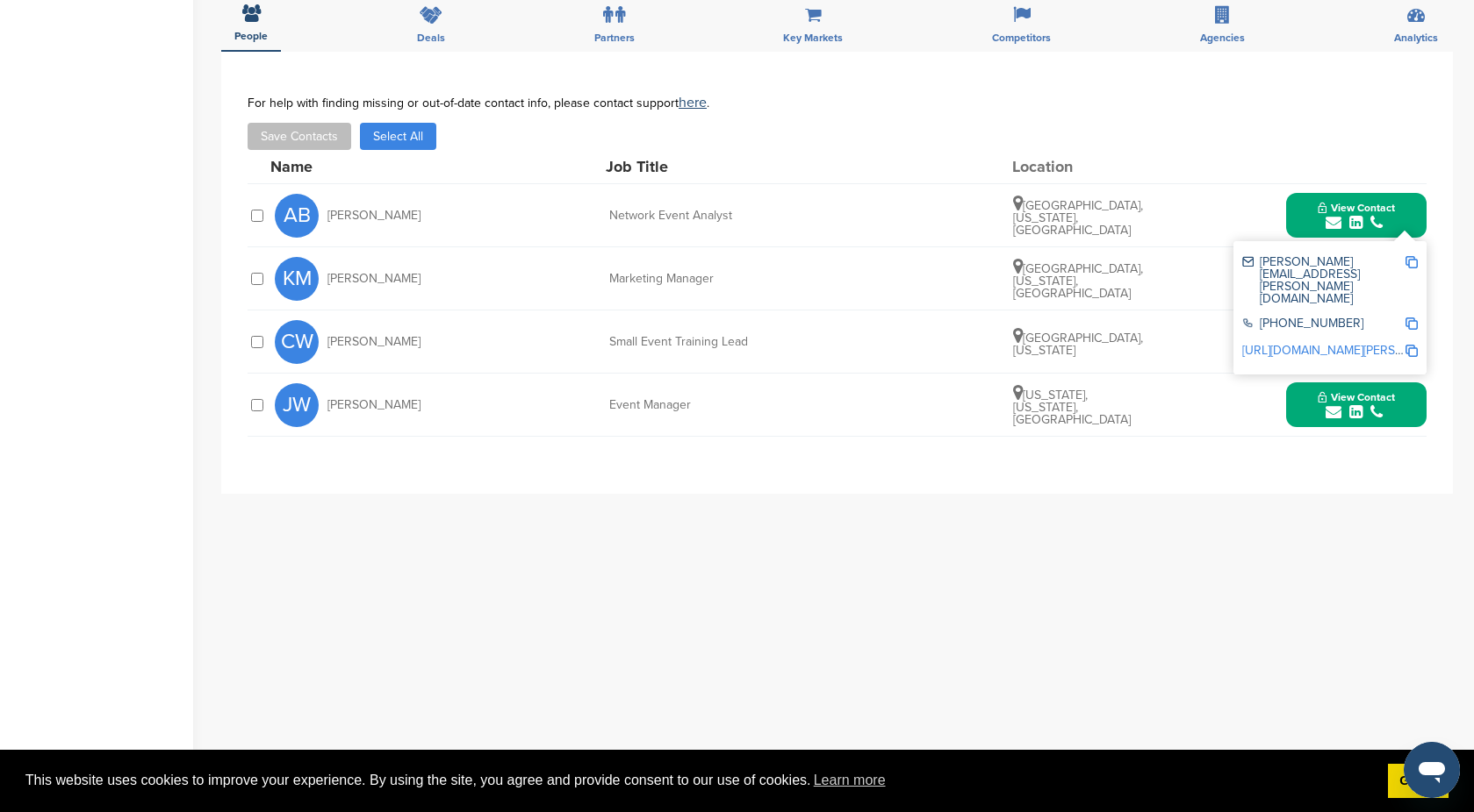
click at [1389, 416] on div "submit" at bounding box center [1356, 413] width 78 height 17
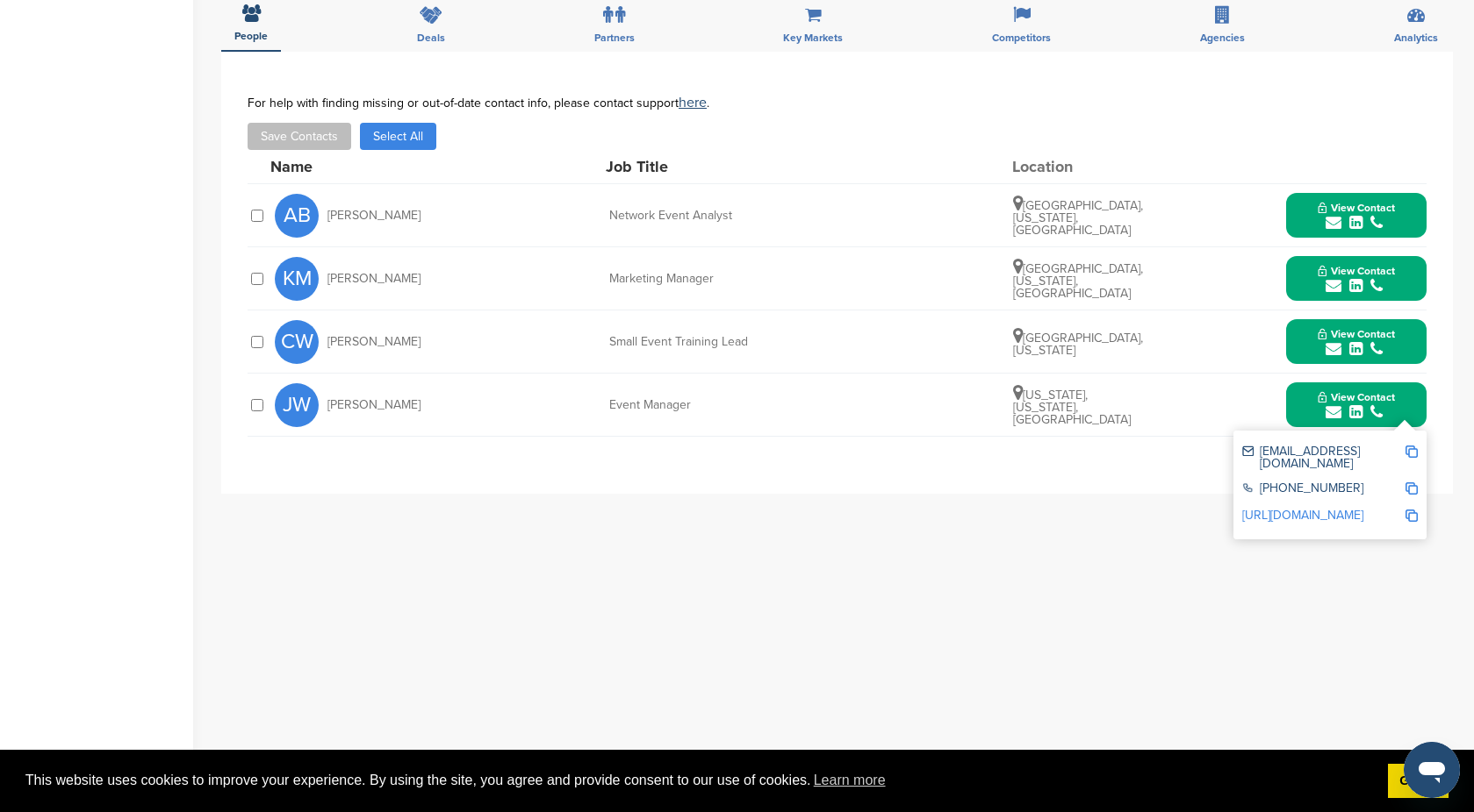
click at [1417, 450] on img at bounding box center [1411, 451] width 12 height 12
click at [1381, 354] on icon "submit" at bounding box center [1376, 349] width 12 height 16
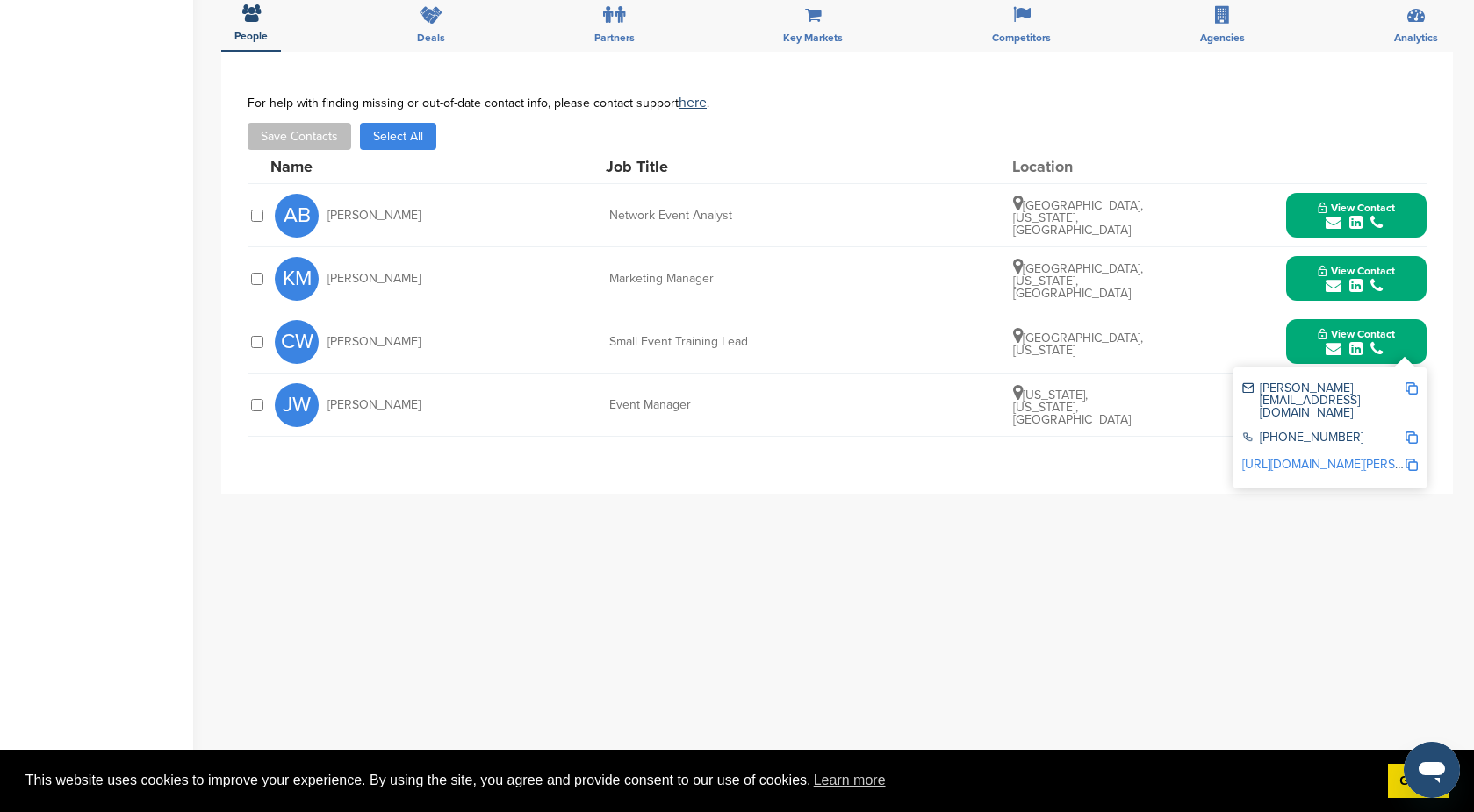
click at [1410, 391] on img at bounding box center [1411, 389] width 12 height 12
click at [1368, 278] on div "submit" at bounding box center [1356, 286] width 78 height 17
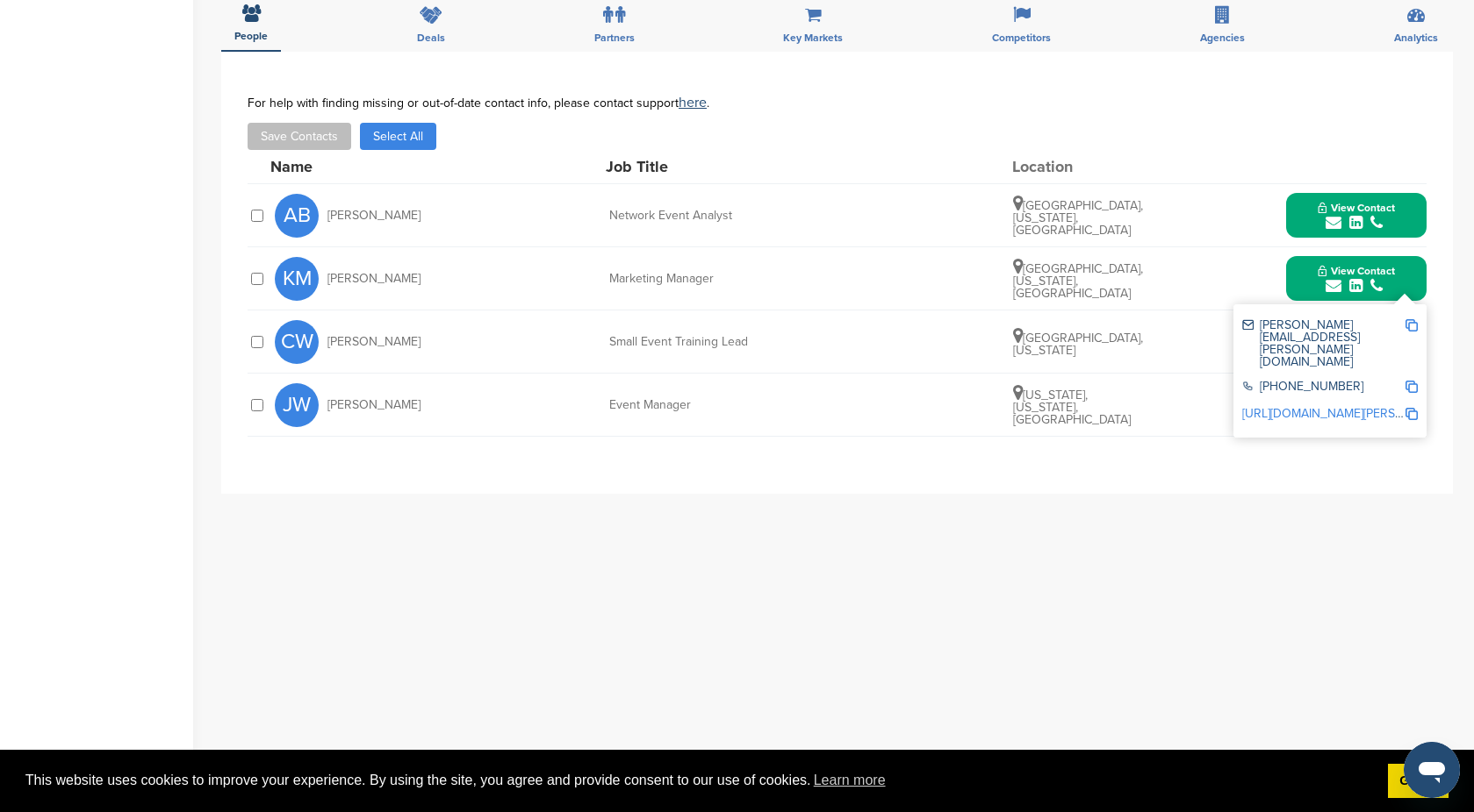
click at [1411, 330] on img at bounding box center [1411, 325] width 12 height 12
click at [1382, 208] on span "View Contact" at bounding box center [1356, 208] width 78 height 12
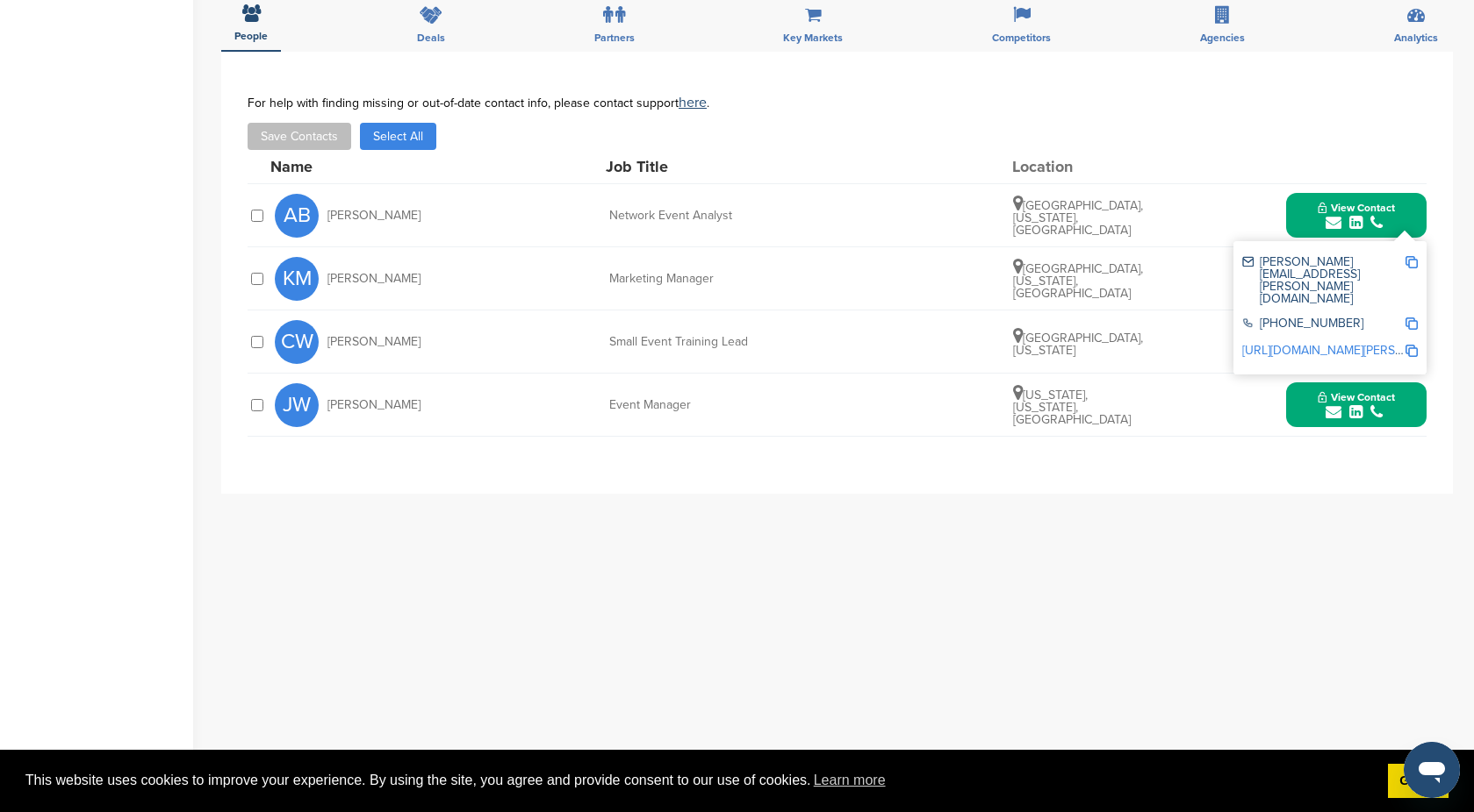
click at [1412, 264] on img at bounding box center [1411, 263] width 12 height 12
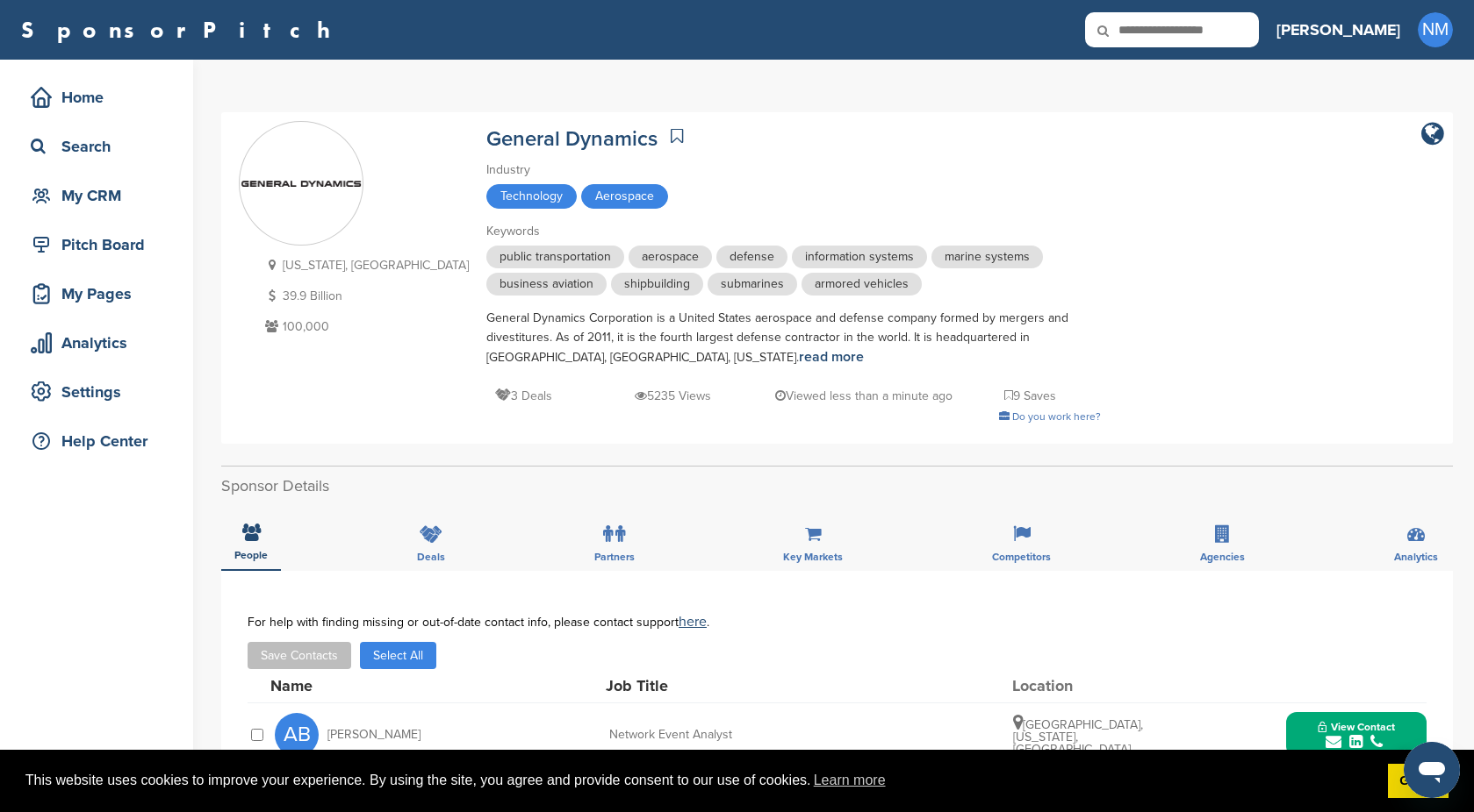
click at [1253, 34] on input "text" at bounding box center [1171, 30] width 174 height 35
type input "********"
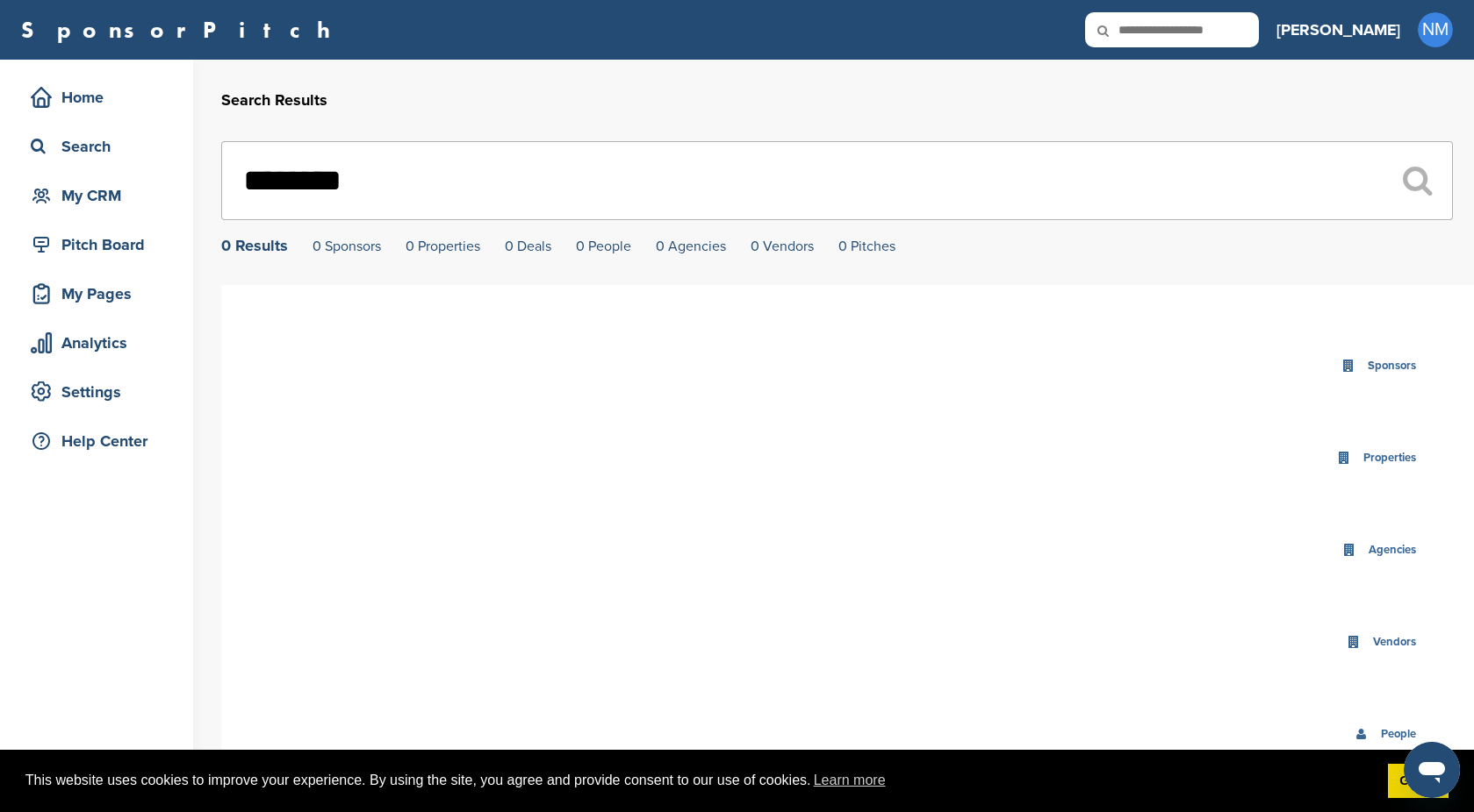
click at [1255, 34] on input "text" at bounding box center [1171, 30] width 174 height 35
type input "******"
click at [1246, 35] on input "text" at bounding box center [1171, 30] width 174 height 35
